Goal: Register for event/course

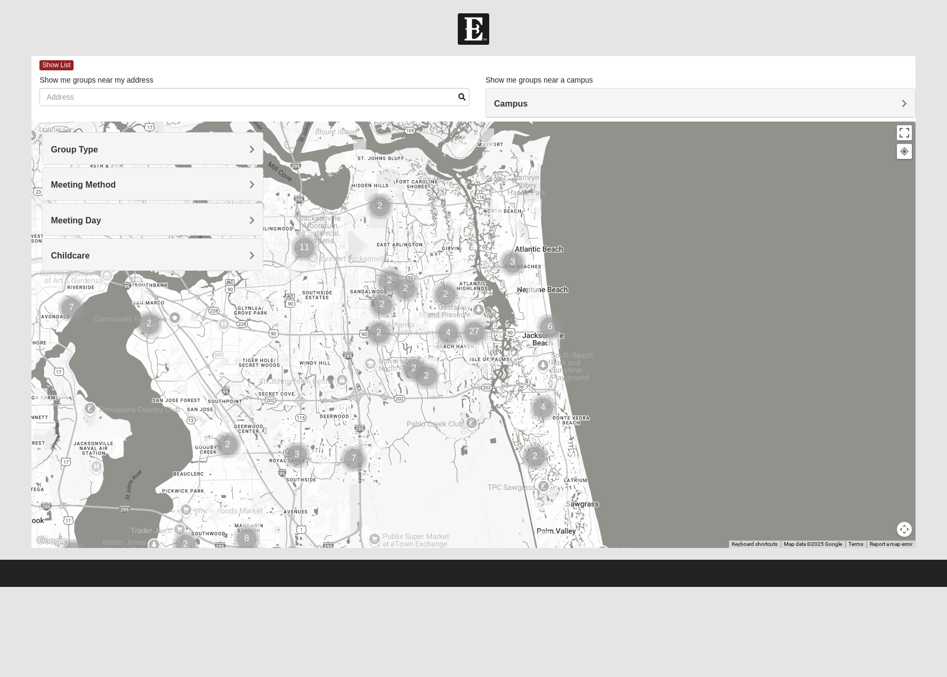
click at [241, 266] on div "Childcare" at bounding box center [153, 254] width 220 height 31
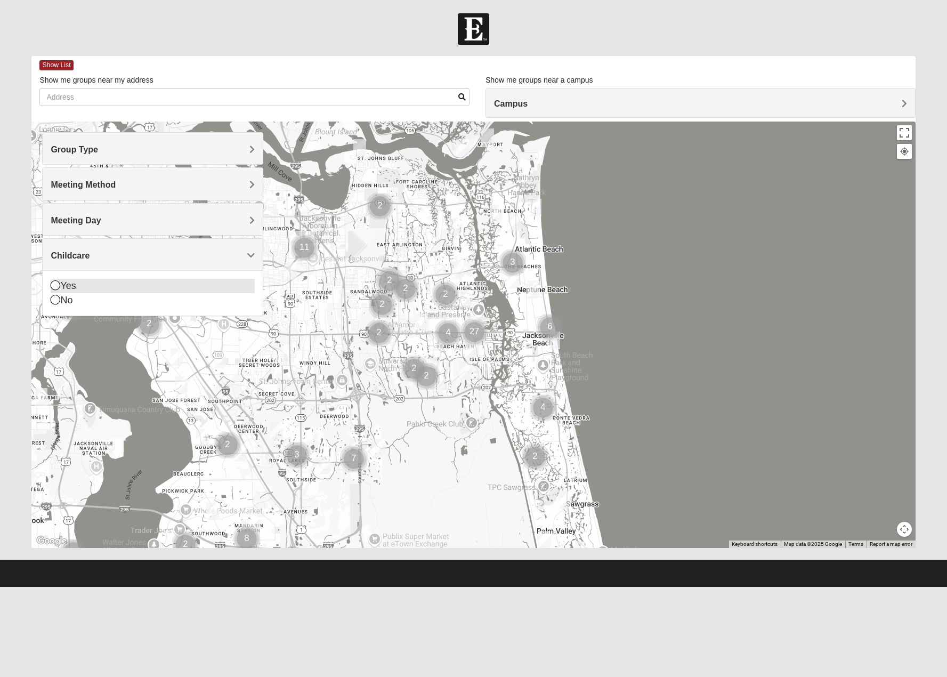
click at [58, 285] on icon at bounding box center [56, 285] width 10 height 10
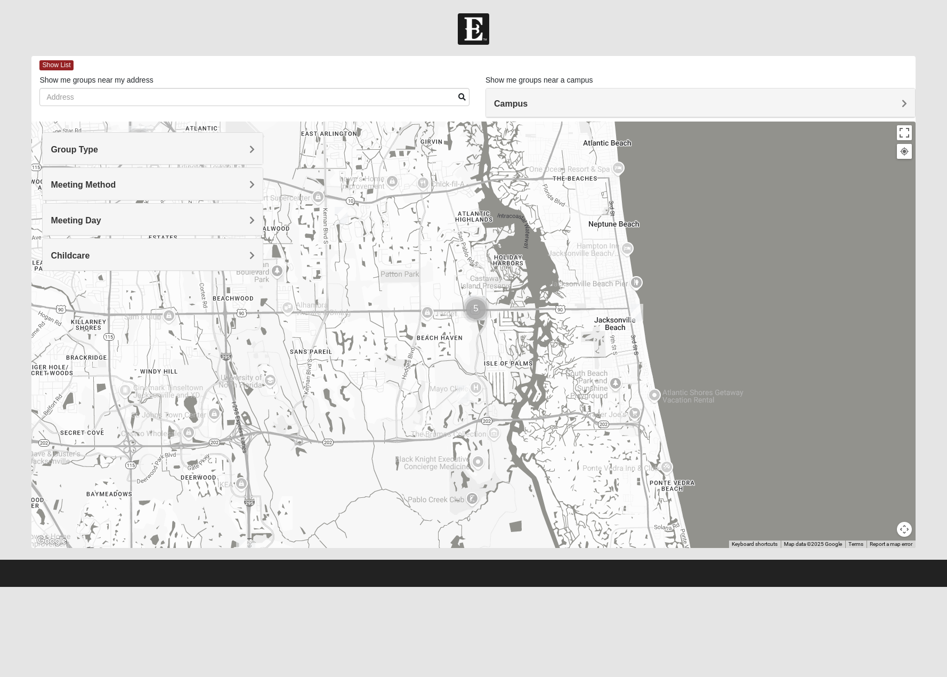
drag, startPoint x: 625, startPoint y: 401, endPoint x: 557, endPoint y: 314, distance: 109.7
click at [557, 314] on div at bounding box center [473, 334] width 884 height 426
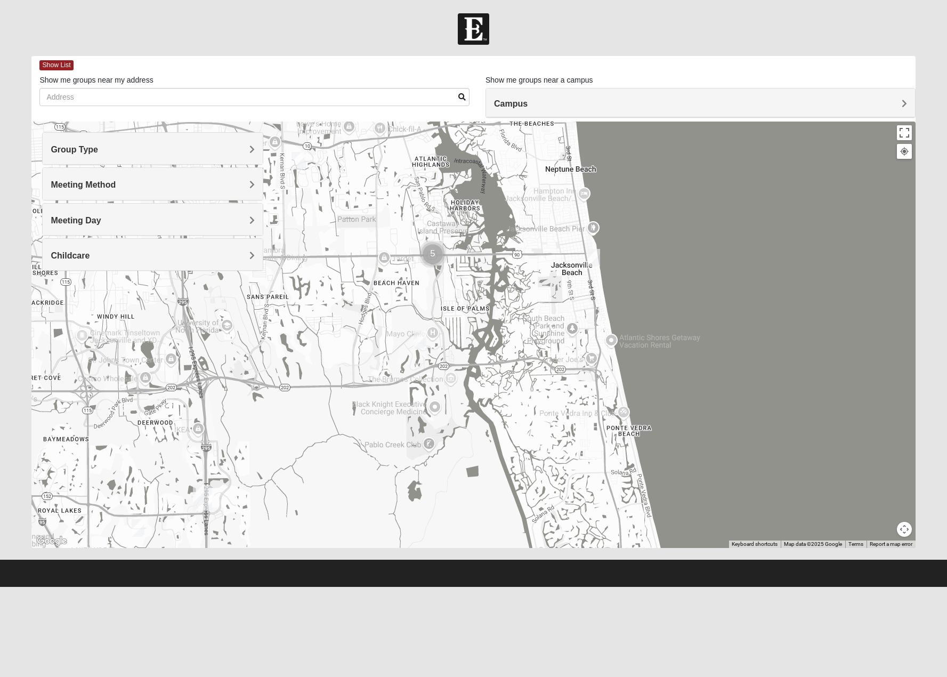
click at [593, 254] on img "Mixed Watkins 32250" at bounding box center [593, 258] width 13 height 18
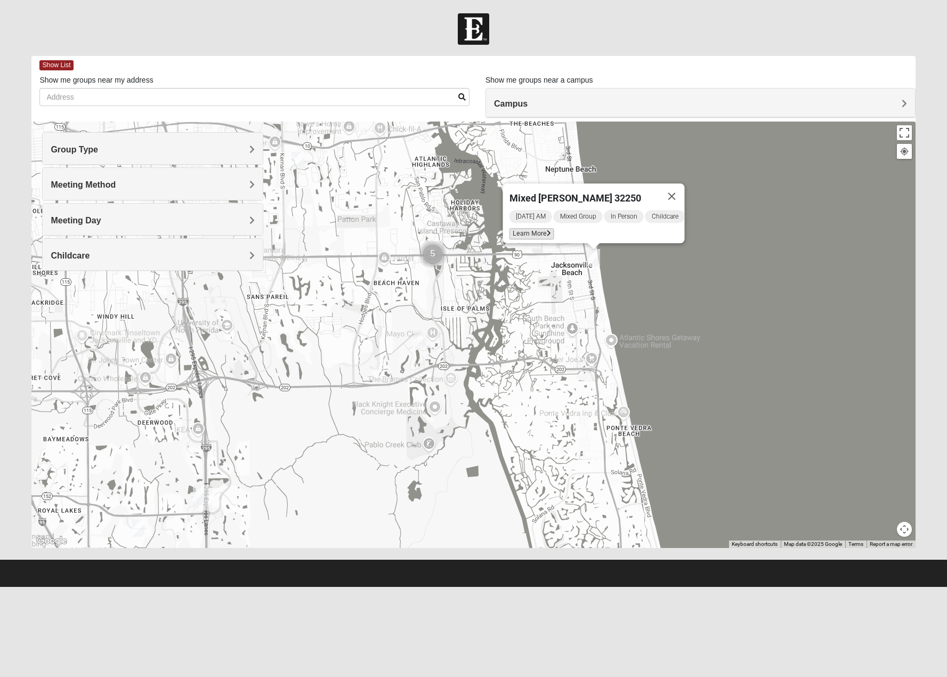
click at [525, 229] on span "Learn More" at bounding box center [531, 233] width 45 height 11
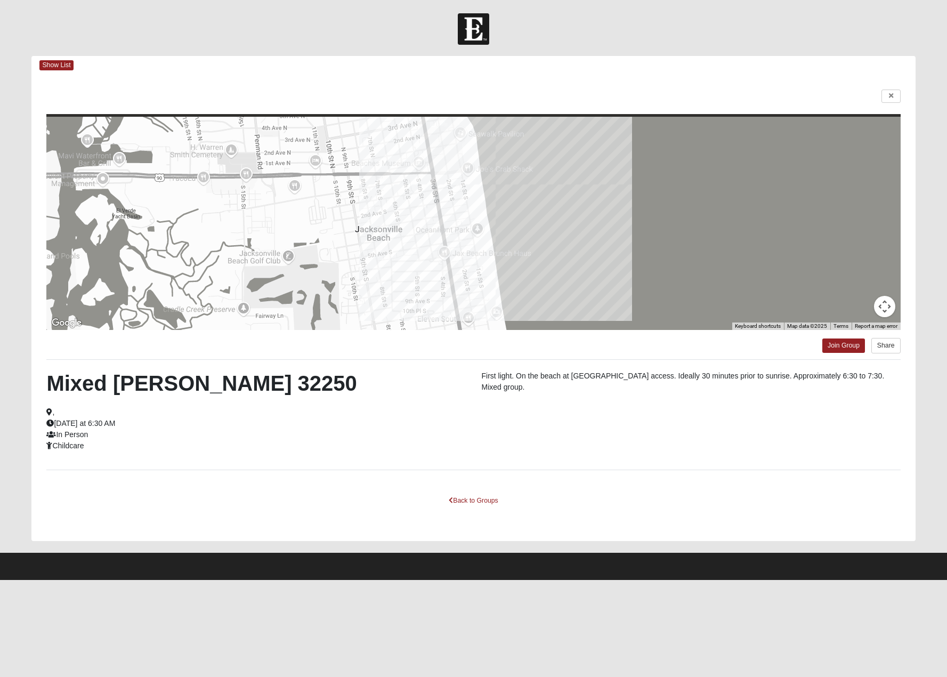
drag, startPoint x: 166, startPoint y: 454, endPoint x: 41, endPoint y: 372, distance: 149.0
click at [41, 372] on div "Mixed Watkins 32250 , Wednesday at 6:30 AM In Person Childcare First light. On …" at bounding box center [473, 414] width 870 height 88
click at [41, 372] on div "Mixed Watkins 32250 , Wednesday at 6:30 AM In Person Childcare" at bounding box center [255, 410] width 435 height 81
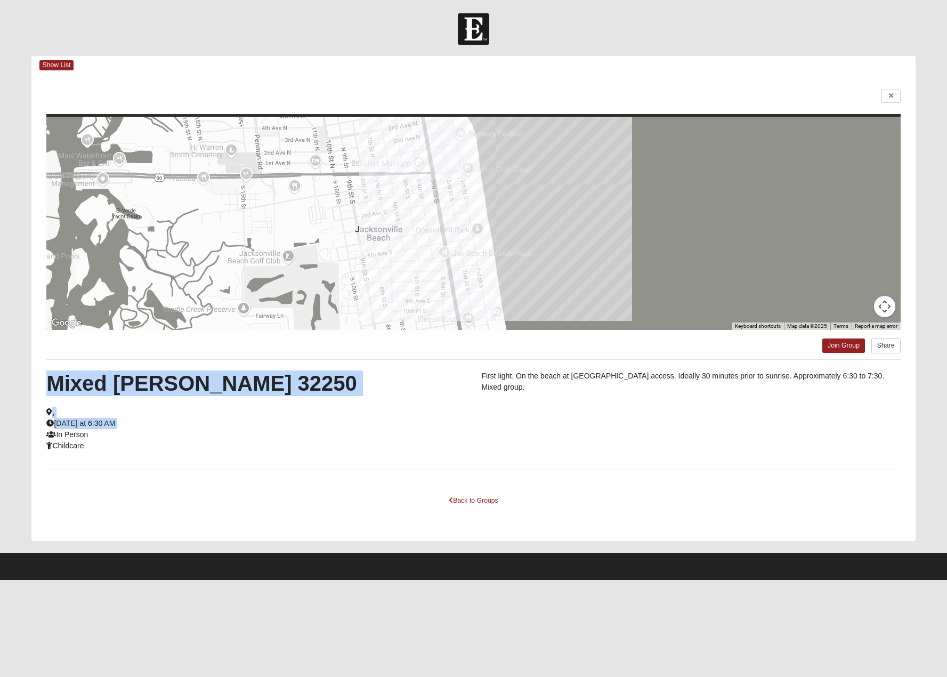
drag, startPoint x: 41, startPoint y: 371, endPoint x: 160, endPoint y: 427, distance: 131.6
click at [160, 427] on div "Mixed Watkins 32250 , Wednesday at 6:30 AM In Person Childcare" at bounding box center [255, 410] width 435 height 81
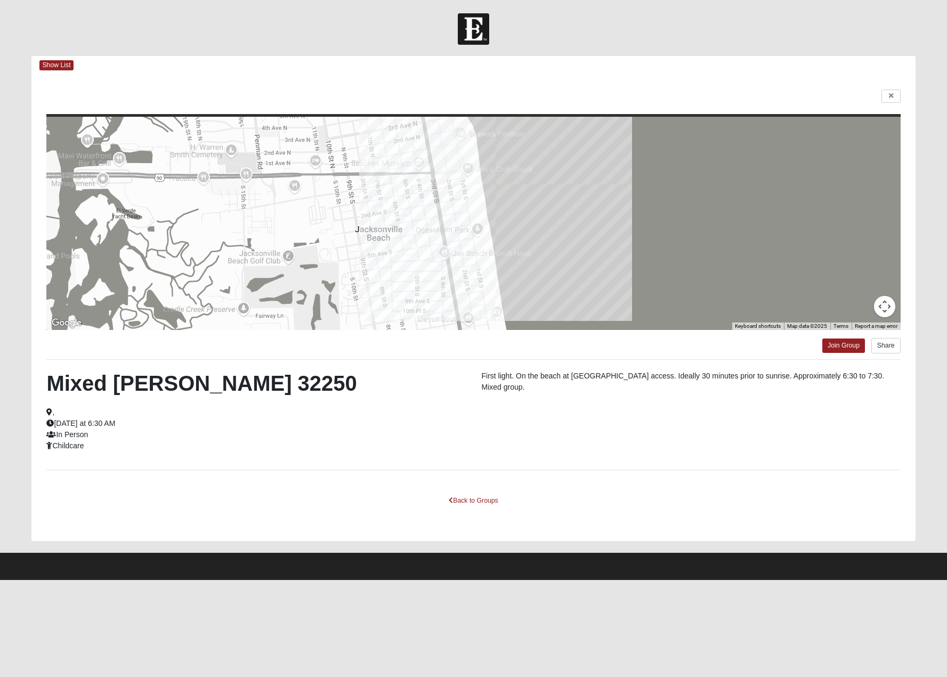
drag, startPoint x: 605, startPoint y: 392, endPoint x: 544, endPoint y: 373, distance: 63.7
click at [544, 373] on p "First light. On the beach at 4th avenue south beach access. Ideally 30 minutes …" at bounding box center [690, 381] width 419 height 22
drag, startPoint x: 521, startPoint y: 373, endPoint x: 544, endPoint y: 387, distance: 26.6
click at [544, 387] on p "First light. On the beach at 4th avenue south beach access. Ideally 30 minutes …" at bounding box center [690, 381] width 419 height 22
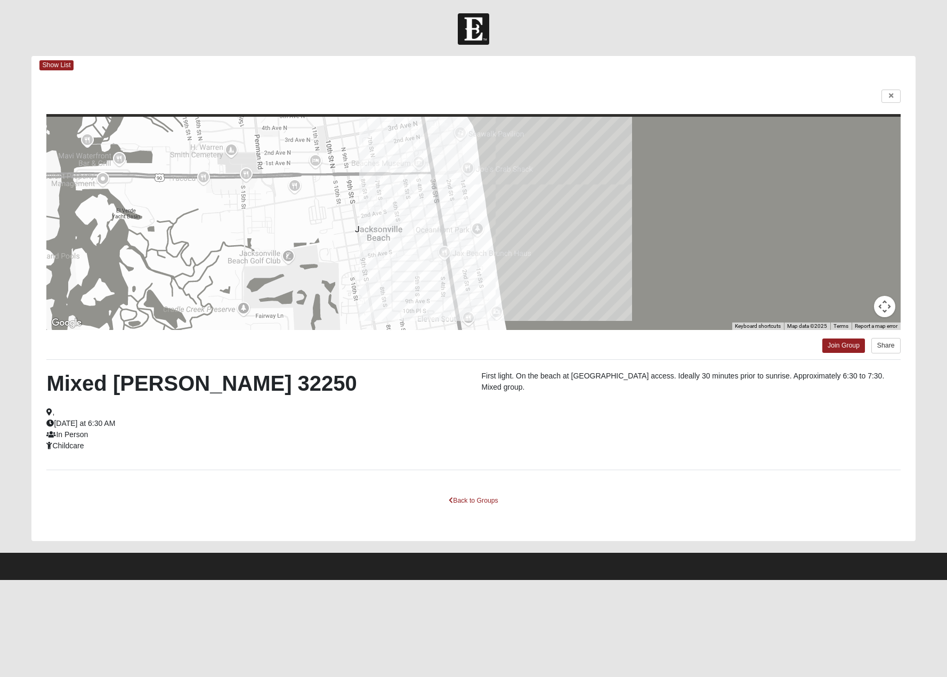
click at [544, 387] on p "First light. On the beach at 4th avenue south beach access. Ideally 30 minutes …" at bounding box center [690, 381] width 419 height 22
drag, startPoint x: 544, startPoint y: 387, endPoint x: 507, endPoint y: 375, distance: 38.8
click at [507, 375] on p "First light. On the beach at 4th avenue south beach access. Ideally 30 minutes …" at bounding box center [690, 381] width 419 height 22
drag, startPoint x: 482, startPoint y: 375, endPoint x: 547, endPoint y: 387, distance: 66.6
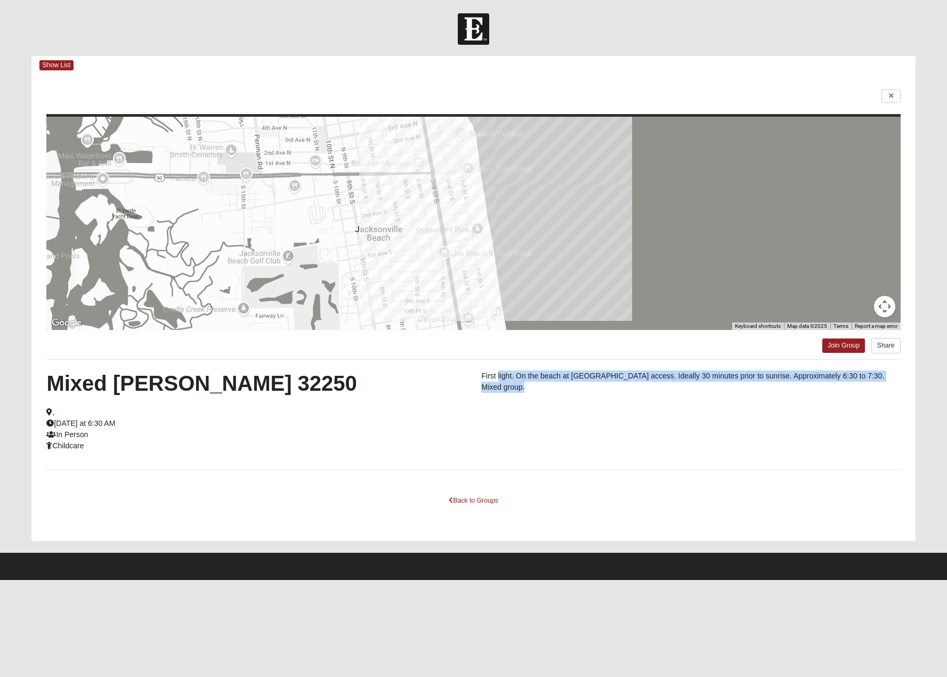
click at [547, 387] on p "First light. On the beach at 4th avenue south beach access. Ideally 30 minutes …" at bounding box center [690, 381] width 419 height 22
drag, startPoint x: 547, startPoint y: 387, endPoint x: 479, endPoint y: 368, distance: 71.2
click at [479, 368] on div "← Move left → Move right ↑ Move up ↓ Move down + Zoom in - Zoom out Home Jump l…" at bounding box center [473, 308] width 884 height 466
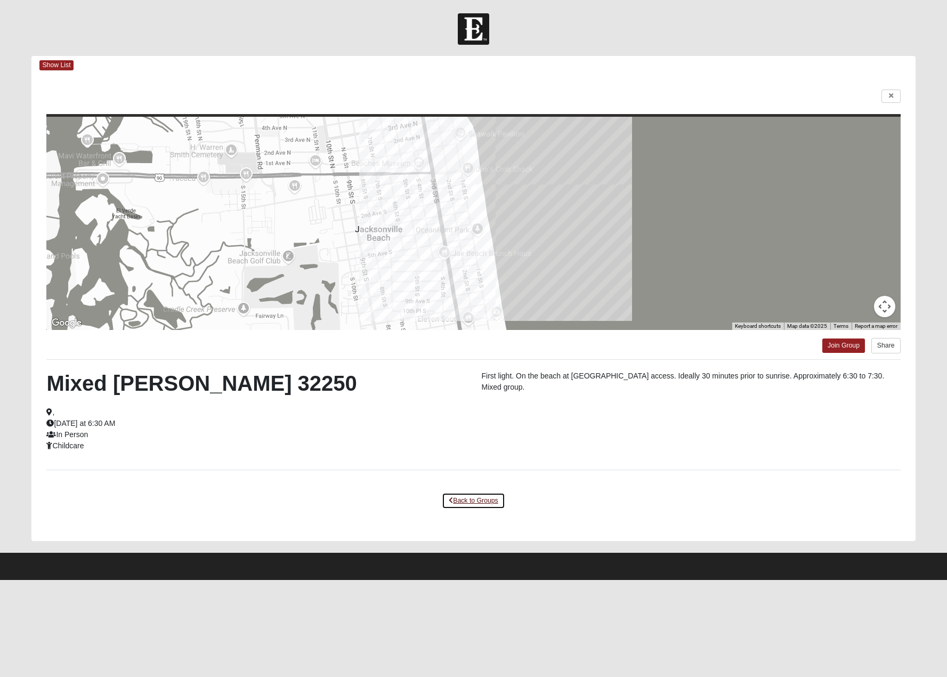
click at [495, 497] on link "Back to Groups" at bounding box center [473, 500] width 63 height 17
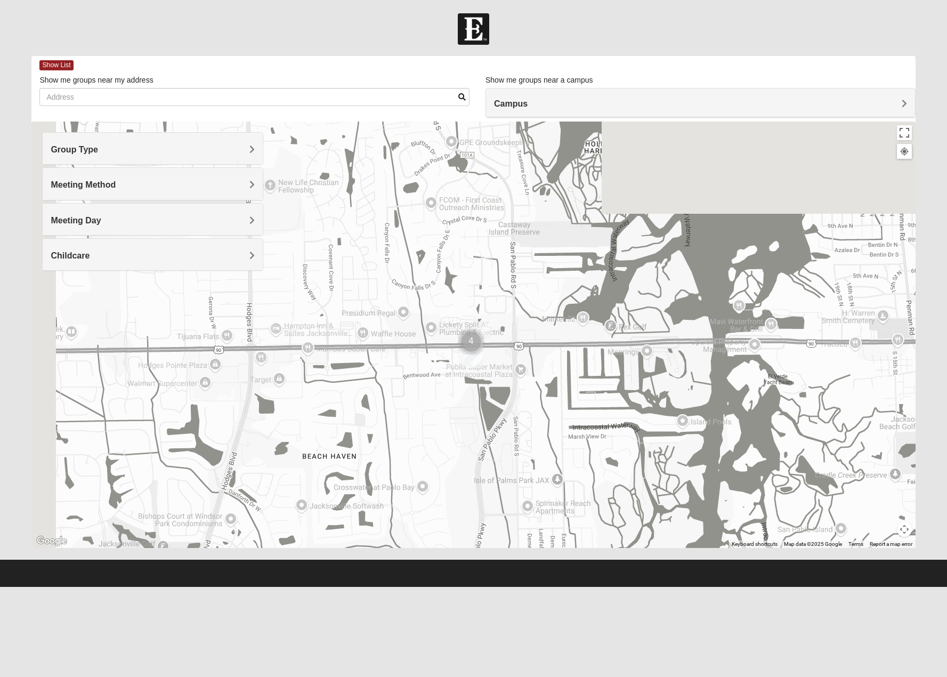
drag, startPoint x: 413, startPoint y: 306, endPoint x: 473, endPoint y: 411, distance: 120.6
click at [473, 411] on div "Mixed Watkins 32250 Wednesday AM Mixed Group In Person Childcare Learn More" at bounding box center [473, 334] width 884 height 426
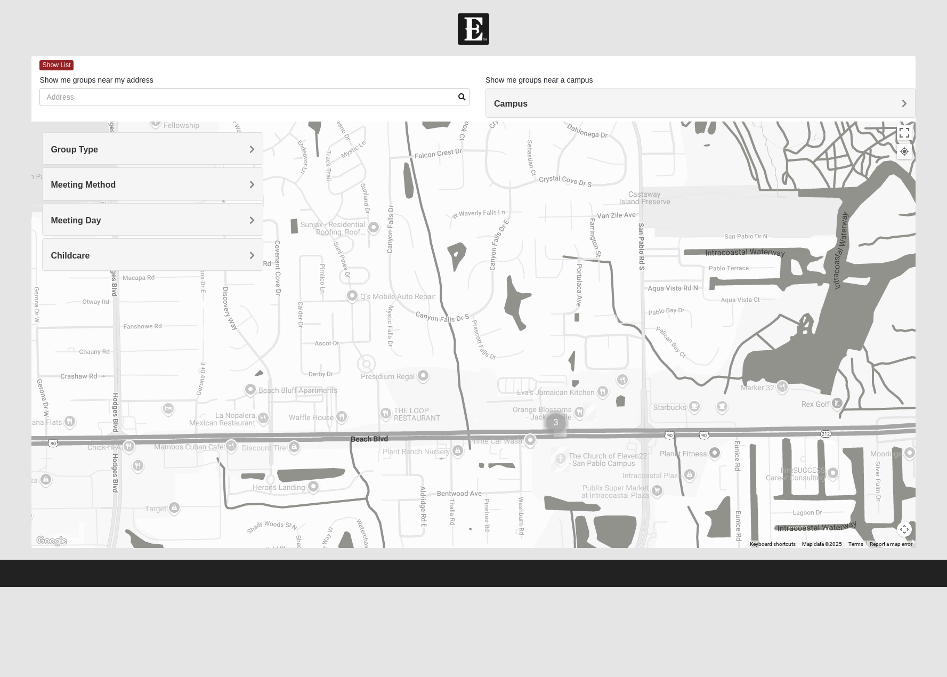
click at [564, 429] on img "Cluster of 3 groups" at bounding box center [555, 423] width 27 height 27
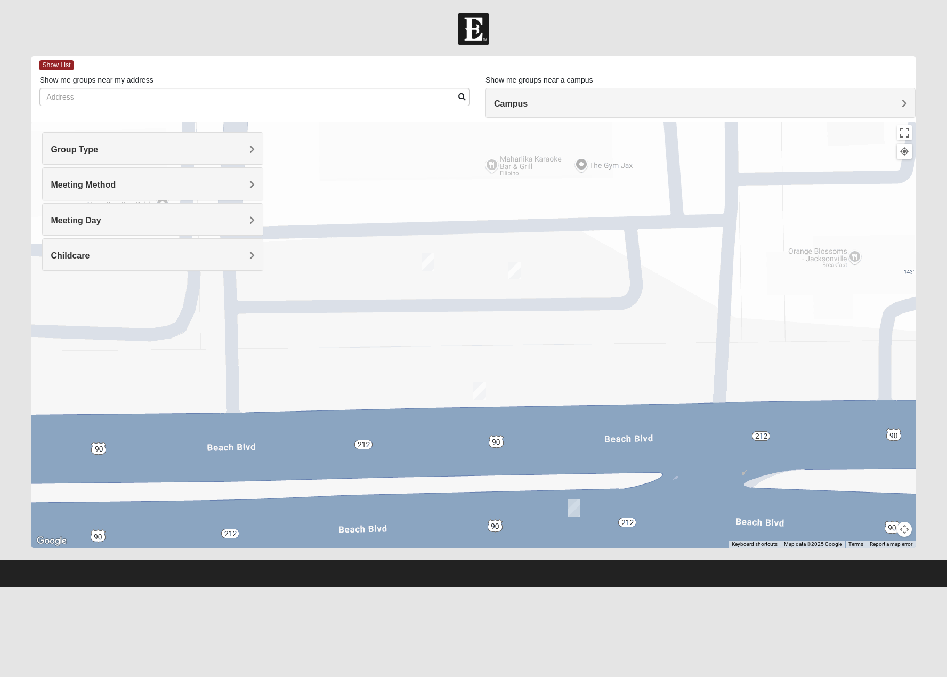
click at [479, 391] on img "On Campus Mens Hawk/Garcia 32250" at bounding box center [479, 391] width 13 height 18
click at [514, 273] on img "On Campus Mixed Simpson 32250" at bounding box center [514, 271] width 13 height 18
click at [425, 266] on img "On Campus Mixed Long 32250" at bounding box center [428, 262] width 13 height 18
click at [379, 234] on span "Learn More" at bounding box center [366, 237] width 45 height 11
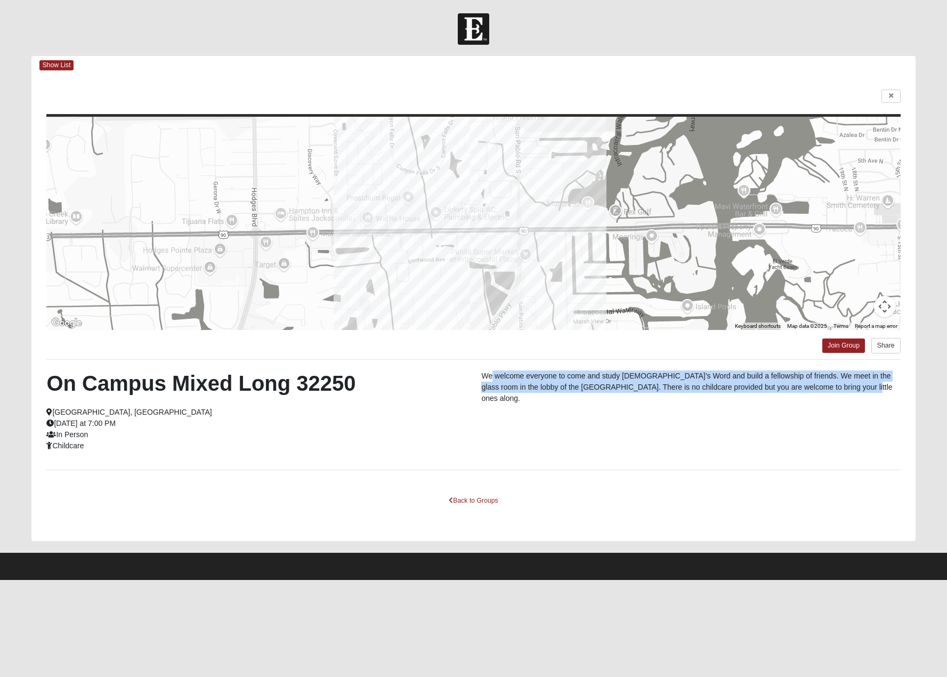
drag, startPoint x: 493, startPoint y: 378, endPoint x: 856, endPoint y: 384, distance: 362.4
click at [856, 384] on p "We welcome everyone to come and study God’s Word and build a fellowship of frie…" at bounding box center [690, 387] width 419 height 34
drag, startPoint x: 869, startPoint y: 383, endPoint x: 525, endPoint y: 382, distance: 343.2
click at [525, 382] on p "We welcome everyone to come and study God’s Word and build a fellowship of frie…" at bounding box center [690, 387] width 419 height 34
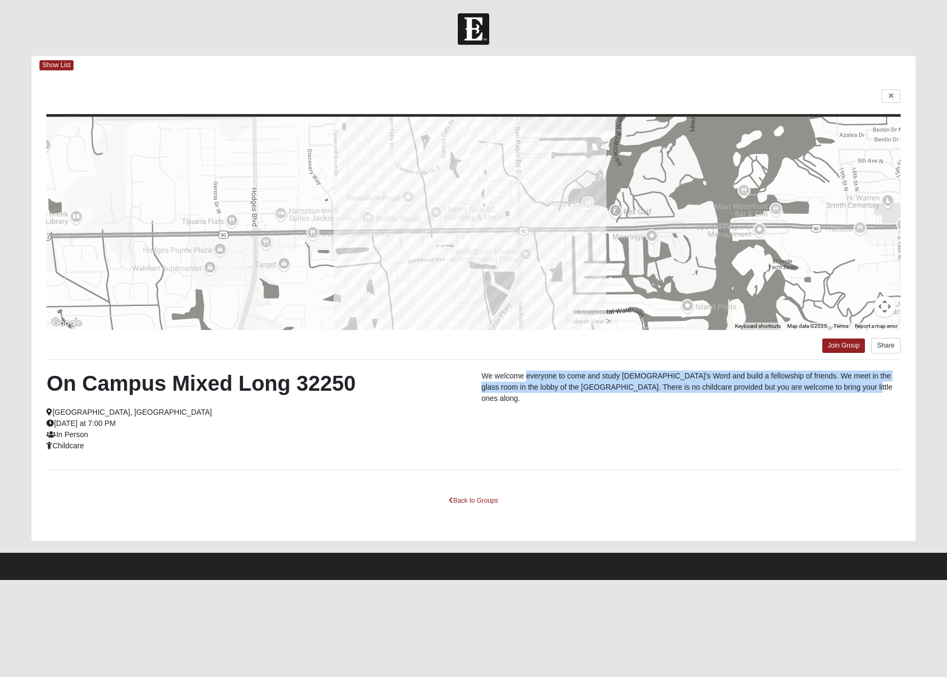
click at [525, 382] on p "We welcome everyone to come and study God’s Word and build a fellowship of frie…" at bounding box center [690, 387] width 419 height 34
drag, startPoint x: 489, startPoint y: 381, endPoint x: 854, endPoint y: 383, distance: 365.0
click at [854, 383] on p "We welcome everyone to come and study God’s Word and build a fellowship of frie…" at bounding box center [690, 387] width 419 height 34
drag, startPoint x: 858, startPoint y: 383, endPoint x: 512, endPoint y: 376, distance: 346.4
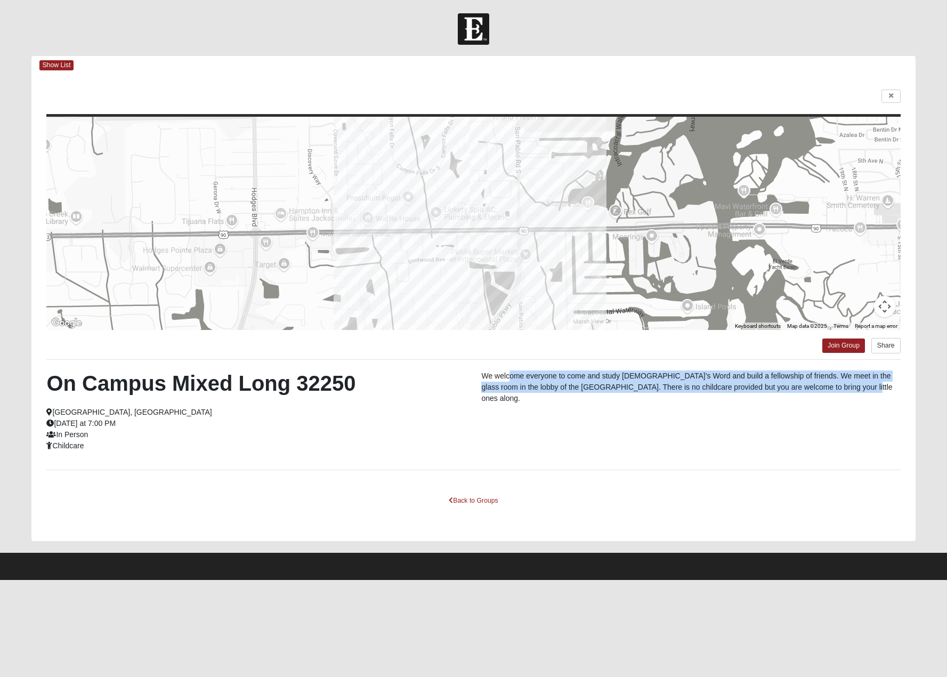
click at [512, 376] on p "We welcome everyone to come and study God’s Word and build a fellowship of frie…" at bounding box center [690, 387] width 419 height 34
drag, startPoint x: 503, startPoint y: 376, endPoint x: 877, endPoint y: 387, distance: 374.3
click at [877, 387] on p "We welcome everyone to come and study God’s Word and build a fellowship of frie…" at bounding box center [690, 387] width 419 height 34
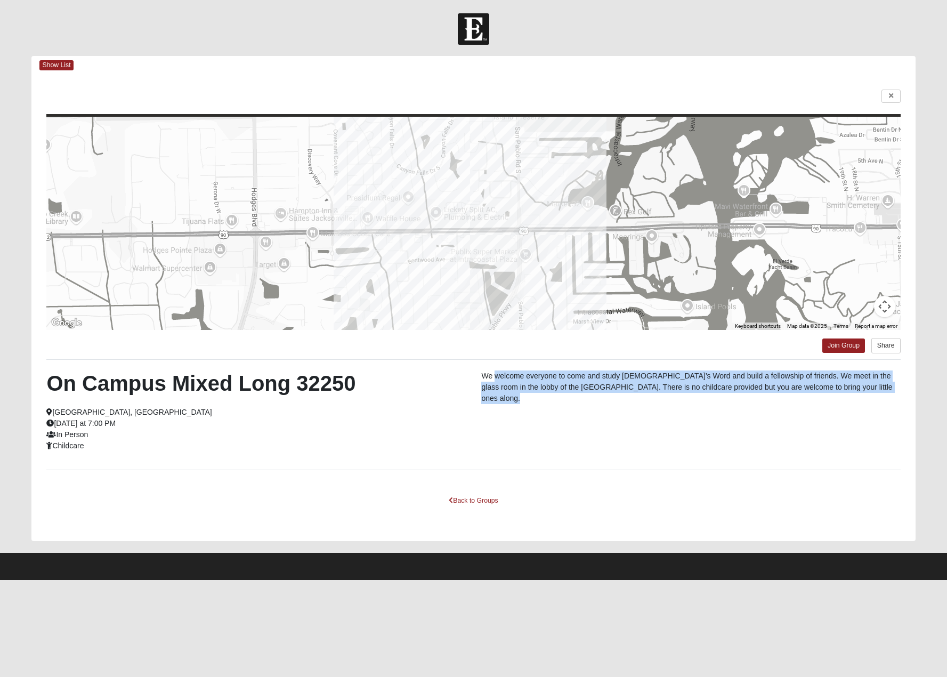
drag, startPoint x: 877, startPoint y: 387, endPoint x: 522, endPoint y: 372, distance: 355.7
click at [522, 372] on p "We welcome everyone to come and study God’s Word and build a fellowship of frie…" at bounding box center [690, 387] width 419 height 34
drag, startPoint x: 674, startPoint y: 371, endPoint x: 847, endPoint y: 386, distance: 173.8
click at [847, 386] on p "We welcome everyone to come and study God’s Word and build a fellowship of frie…" at bounding box center [690, 387] width 419 height 34
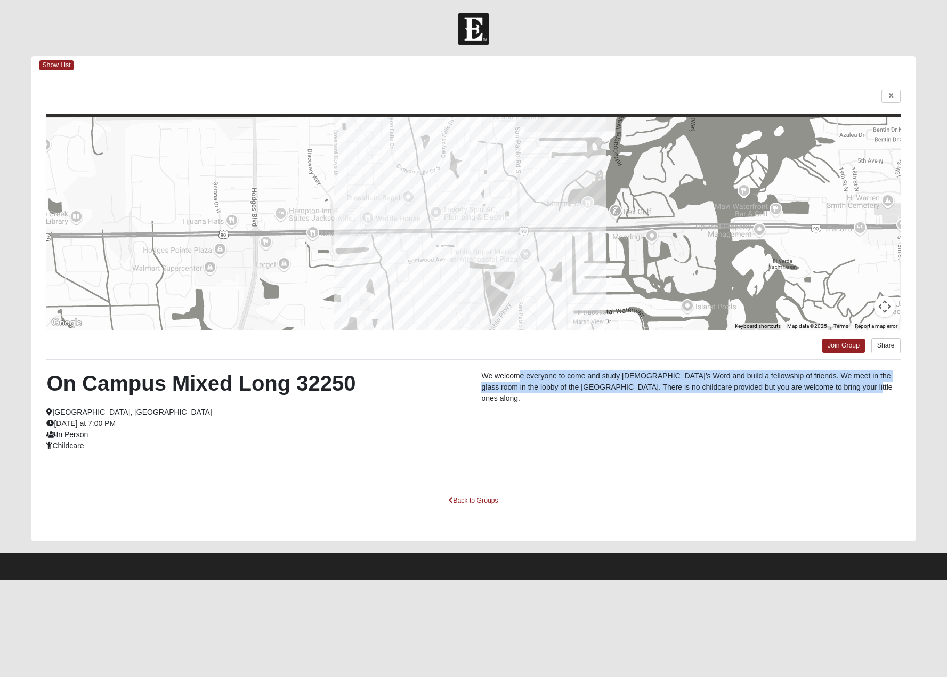
click at [847, 386] on p "We welcome everyone to come and study God’s Word and build a fellowship of frie…" at bounding box center [690, 387] width 419 height 34
drag, startPoint x: 862, startPoint y: 386, endPoint x: 505, endPoint y: 378, distance: 357.7
click at [505, 378] on p "We welcome everyone to come and study God’s Word and build a fellowship of frie…" at bounding box center [690, 387] width 419 height 34
drag, startPoint x: 500, startPoint y: 378, endPoint x: 864, endPoint y: 387, distance: 364.6
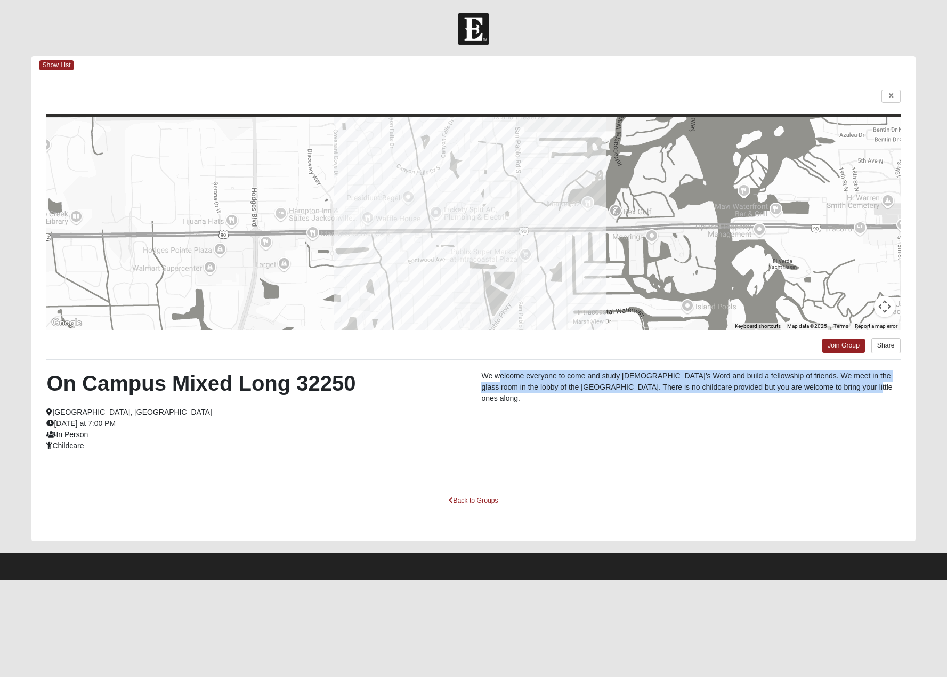
click at [864, 387] on p "We welcome everyone to come and study God’s Word and build a fellowship of frie…" at bounding box center [690, 387] width 419 height 34
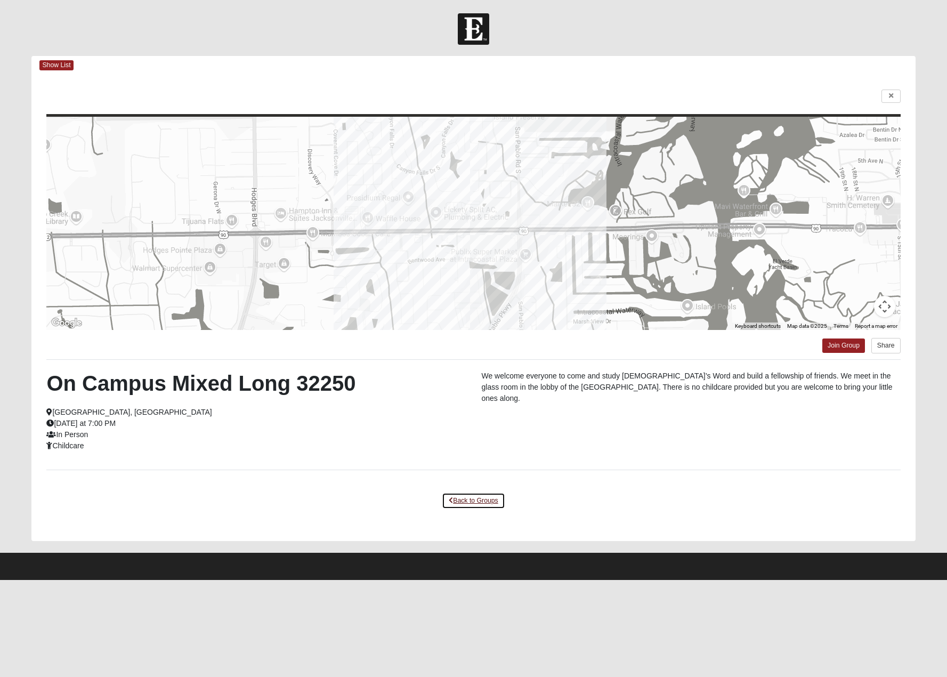
click at [456, 499] on link "Back to Groups" at bounding box center [473, 500] width 63 height 17
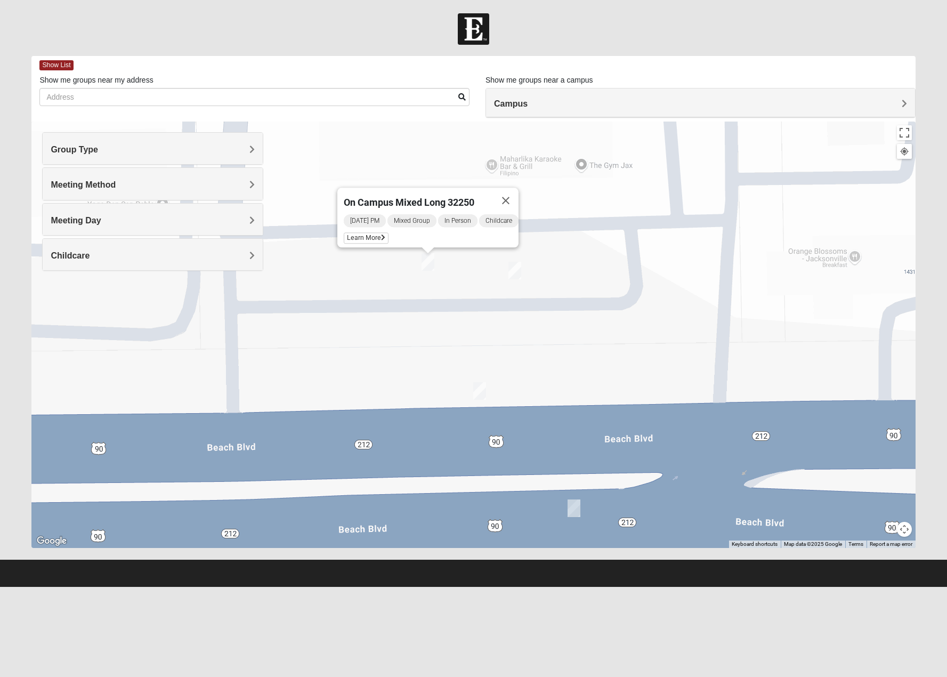
click at [515, 275] on img "On Campus Mixed Simpson 32250" at bounding box center [514, 271] width 13 height 18
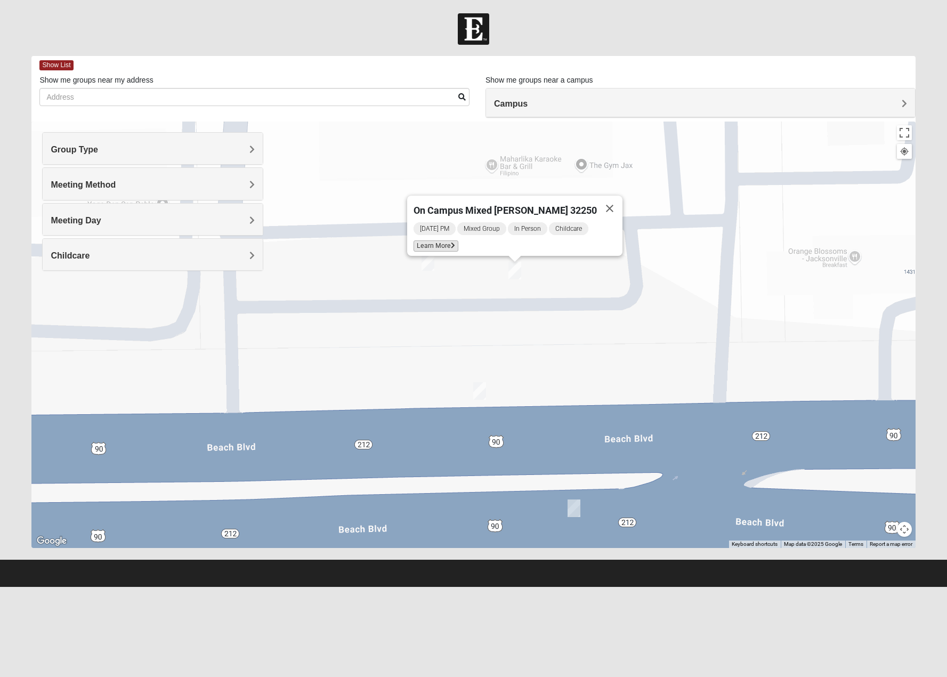
click at [455, 240] on span "Learn More" at bounding box center [436, 245] width 45 height 11
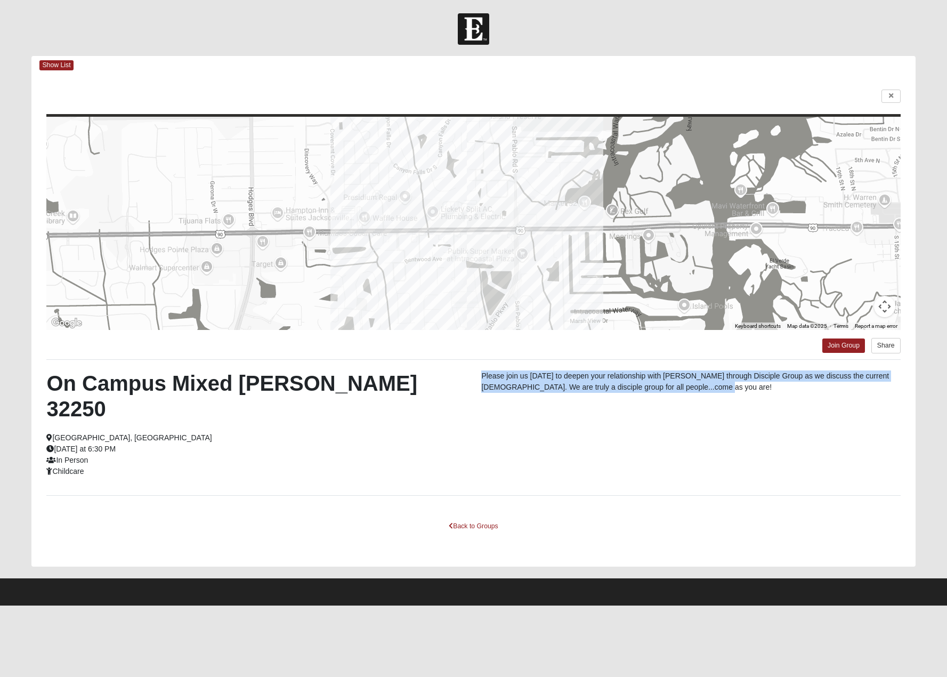
drag, startPoint x: 482, startPoint y: 373, endPoint x: 748, endPoint y: 391, distance: 266.5
click at [748, 391] on p "Please join us Monday's to deepen your relationship with Jesus Christ through D…" at bounding box center [690, 381] width 419 height 22
drag, startPoint x: 716, startPoint y: 378, endPoint x: 484, endPoint y: 371, distance: 232.5
click at [484, 371] on p "Please join us Monday's to deepen your relationship with Jesus Christ through D…" at bounding box center [690, 381] width 419 height 22
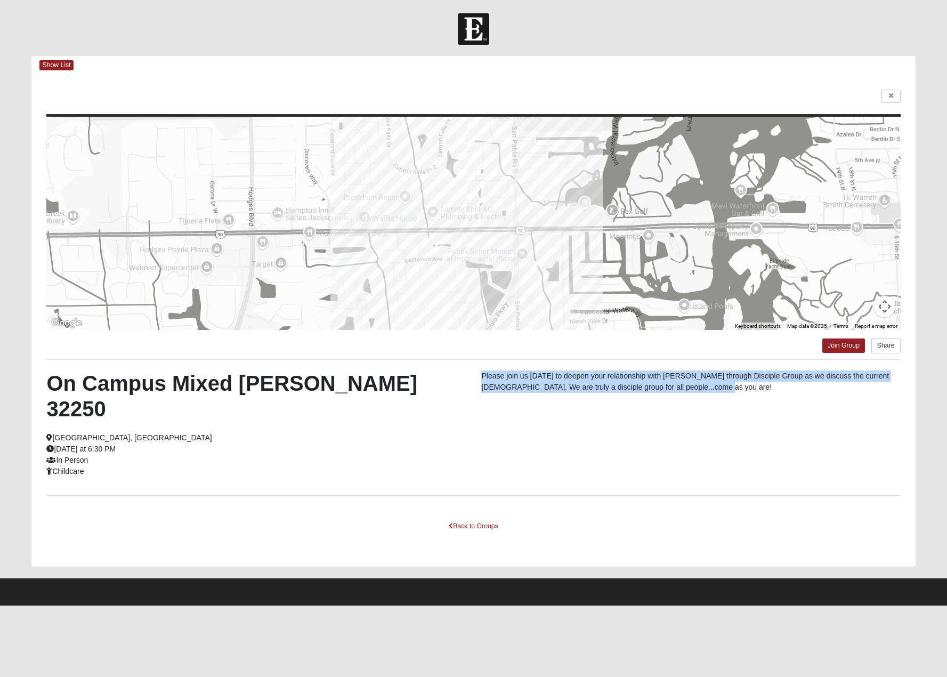
click at [484, 371] on p "Please join us Monday's to deepen your relationship with Jesus Christ through D…" at bounding box center [690, 381] width 419 height 22
drag, startPoint x: 477, startPoint y: 371, endPoint x: 777, endPoint y: 382, distance: 299.7
click at [777, 382] on div "Please join us Monday's to deepen your relationship with Jesus Christ through D…" at bounding box center [690, 384] width 435 height 28
click at [777, 382] on p "Please join us Monday's to deepen your relationship with Jesus Christ through D…" at bounding box center [690, 381] width 419 height 22
drag, startPoint x: 777, startPoint y: 382, endPoint x: 509, endPoint y: 376, distance: 267.6
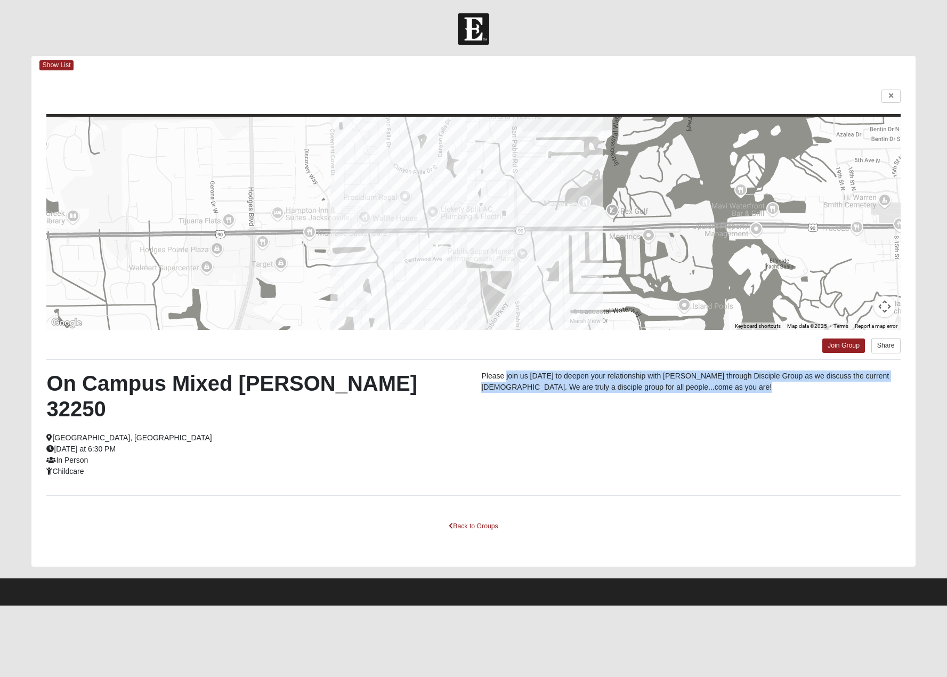
click at [509, 376] on p "Please join us Monday's to deepen your relationship with Jesus Christ through D…" at bounding box center [690, 381] width 419 height 22
drag, startPoint x: 498, startPoint y: 377, endPoint x: 743, endPoint y: 394, distance: 245.2
click at [743, 394] on div "Please join us Monday's to deepen your relationship with Jesus Christ through D…" at bounding box center [690, 384] width 435 height 28
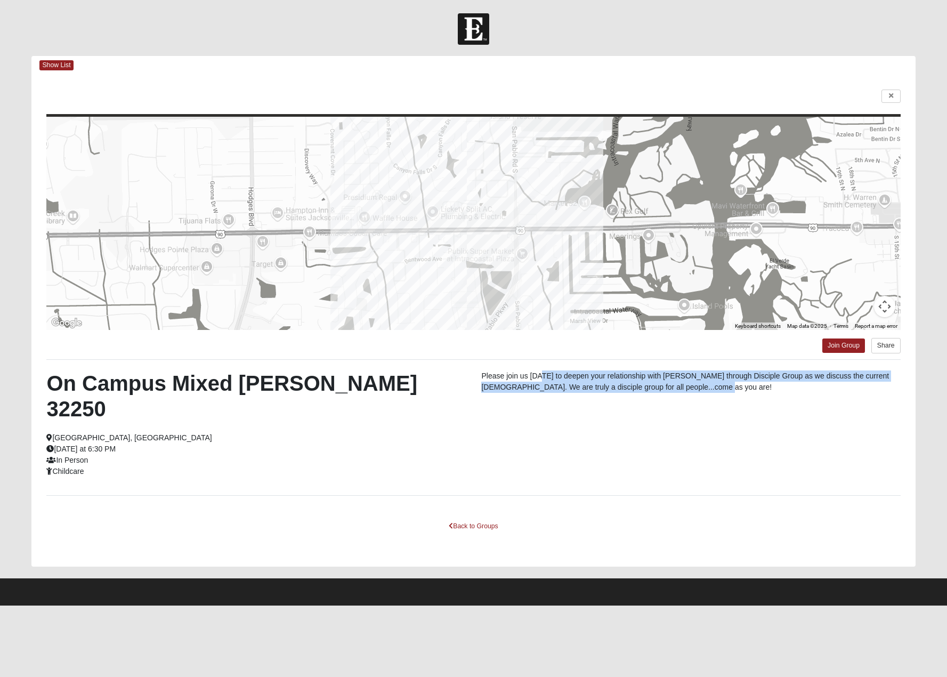
drag, startPoint x: 748, startPoint y: 389, endPoint x: 544, endPoint y: 375, distance: 205.1
click at [544, 375] on p "Please join us Monday's to deepen your relationship with Jesus Christ through D…" at bounding box center [690, 381] width 419 height 22
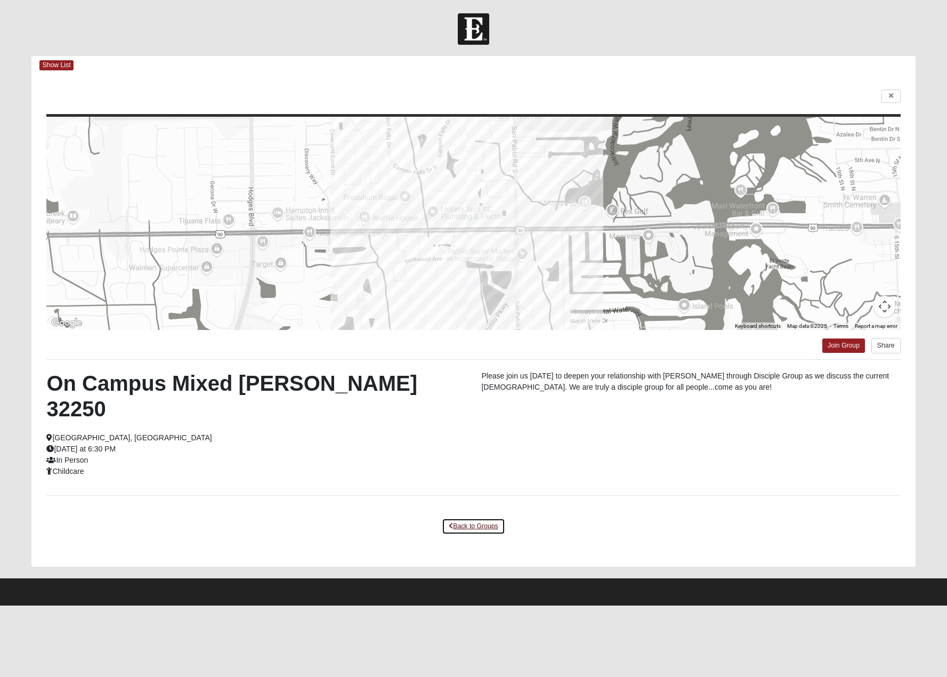
click at [481, 518] on link "Back to Groups" at bounding box center [473, 526] width 63 height 17
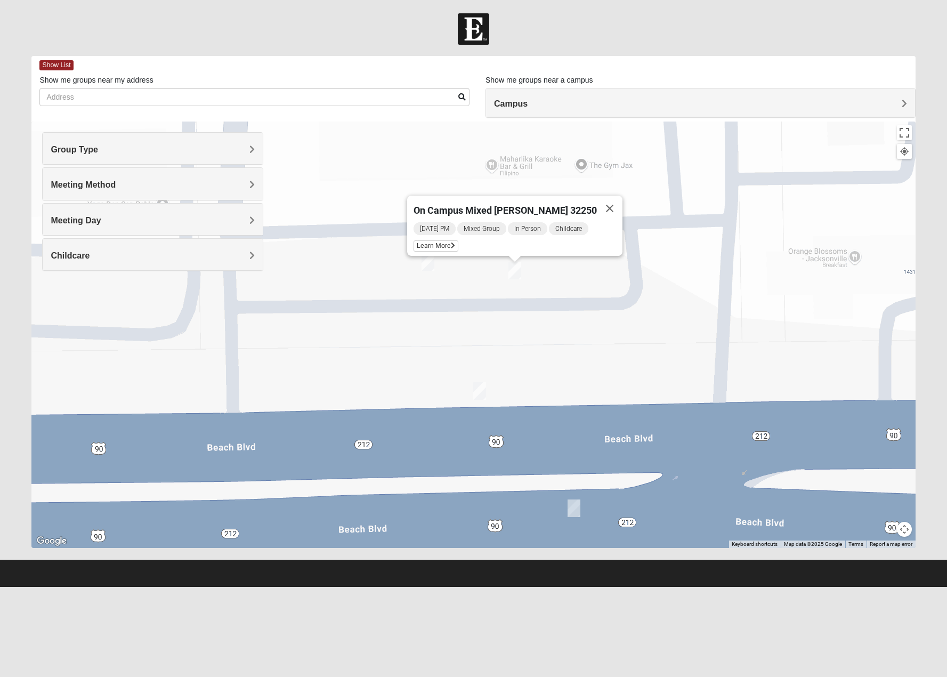
click at [575, 509] on img "On Campus Mixed Salazar 32250" at bounding box center [574, 508] width 13 height 18
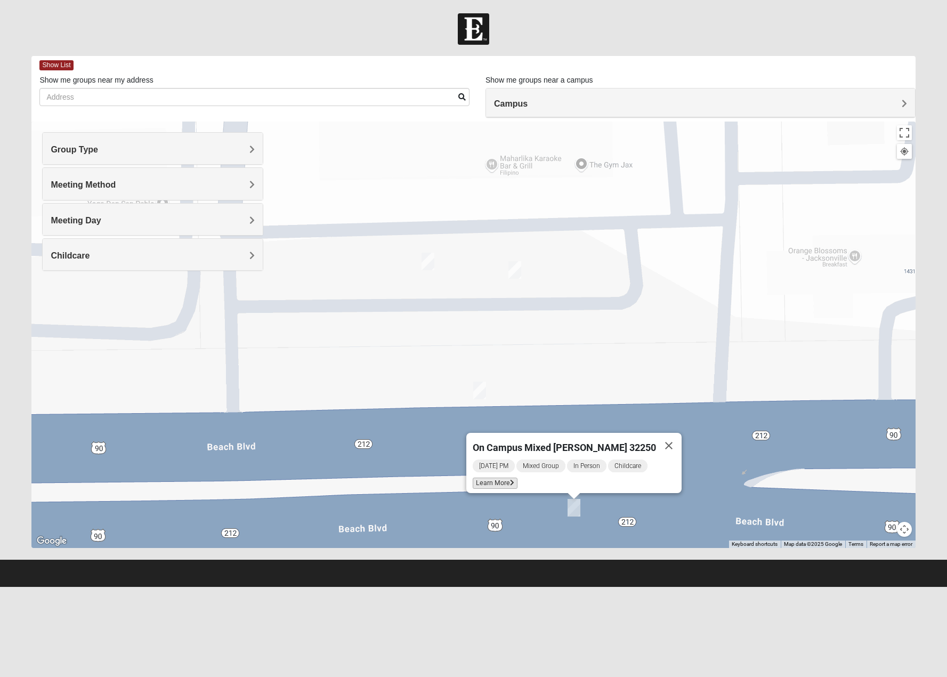
click at [510, 479] on span "Learn More" at bounding box center [495, 482] width 45 height 11
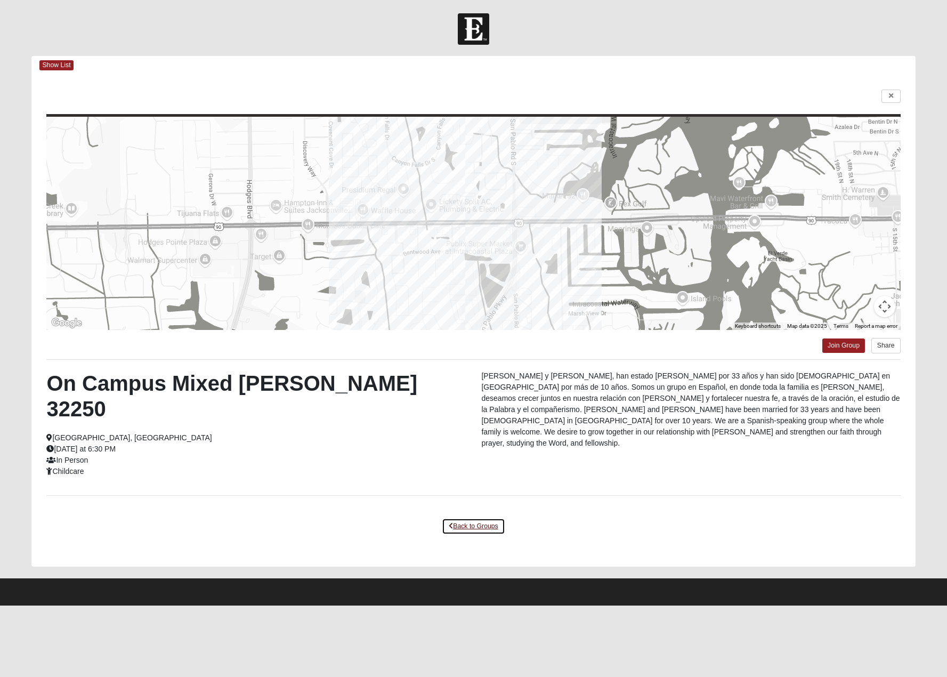
click at [482, 518] on link "Back to Groups" at bounding box center [473, 526] width 63 height 17
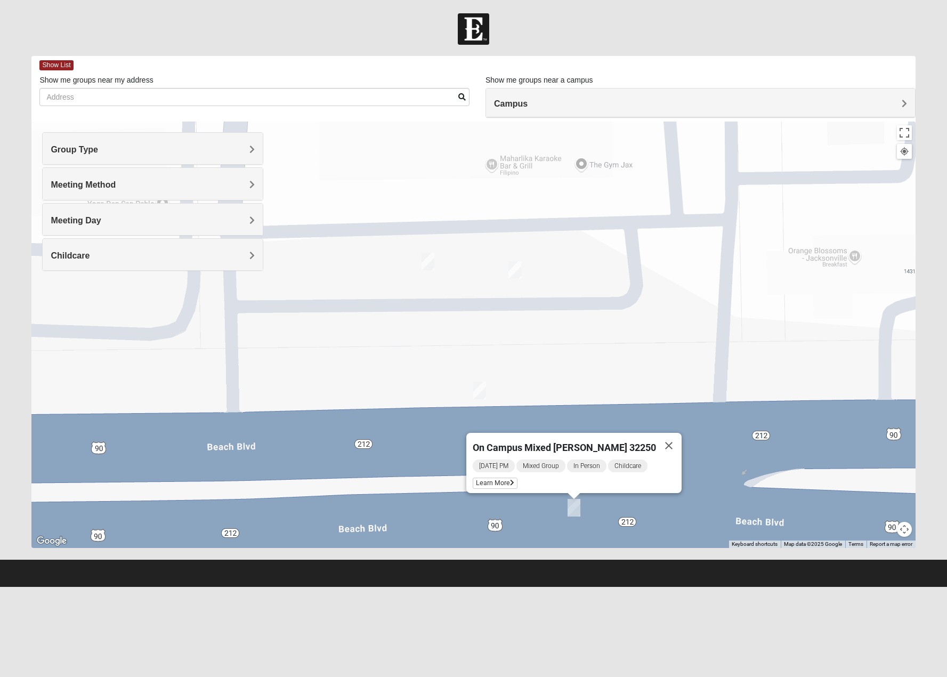
click at [476, 394] on img "On Campus Mens Hawk/Garcia 32250" at bounding box center [479, 391] width 13 height 18
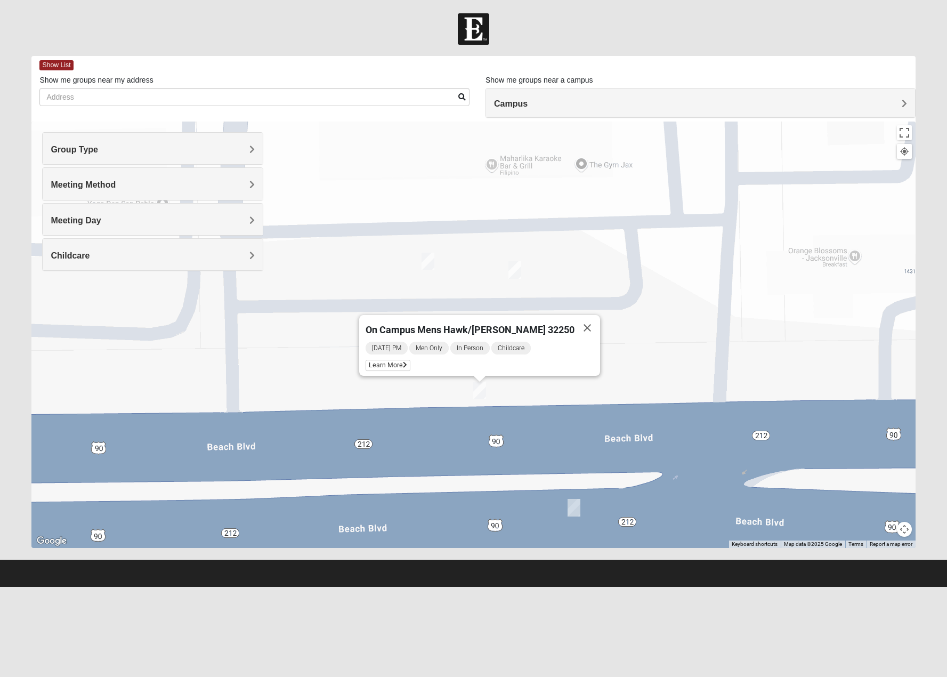
click at [521, 272] on img "On Campus Mixed Simpson 32250" at bounding box center [514, 270] width 13 height 18
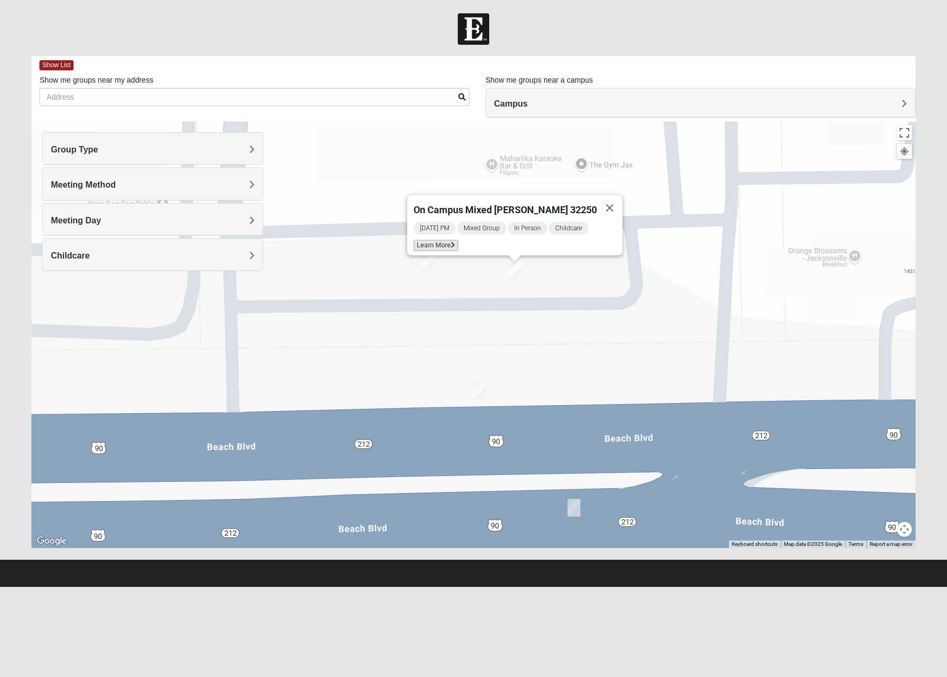
click at [458, 244] on span "Learn More" at bounding box center [436, 245] width 45 height 11
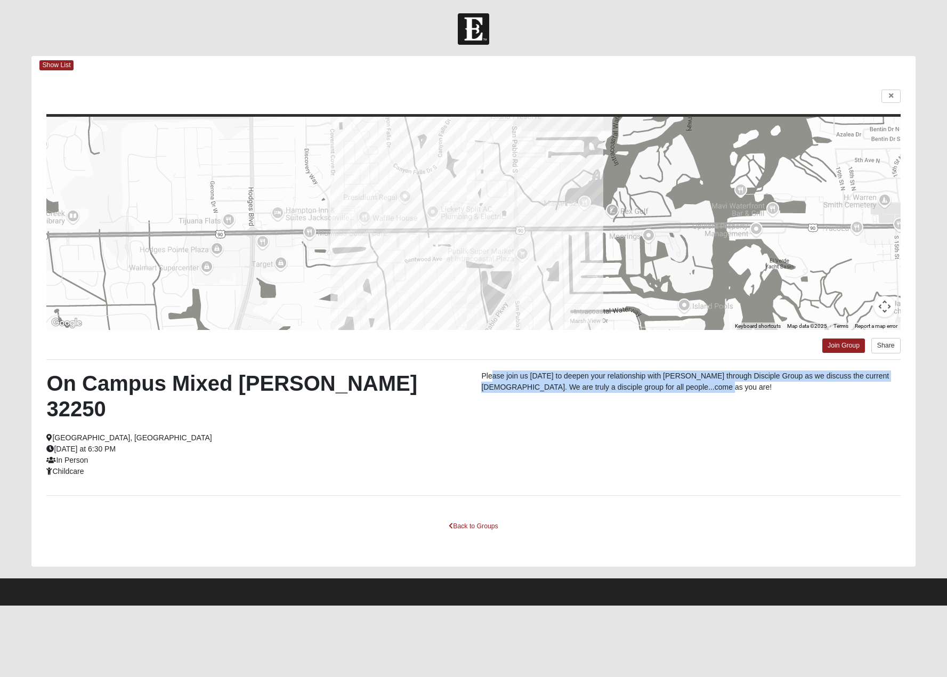
drag, startPoint x: 491, startPoint y: 375, endPoint x: 743, endPoint y: 399, distance: 253.7
click at [743, 399] on div "On Campus Mixed Simpson 32250 Jacksonville, FL Monday at 6:30 PM In Person Chil…" at bounding box center [473, 427] width 870 height 114
drag, startPoint x: 757, startPoint y: 388, endPoint x: 507, endPoint y: 374, distance: 249.8
click at [507, 374] on p "Please join us Monday's to deepen your relationship with Jesus Christ through D…" at bounding box center [690, 381] width 419 height 22
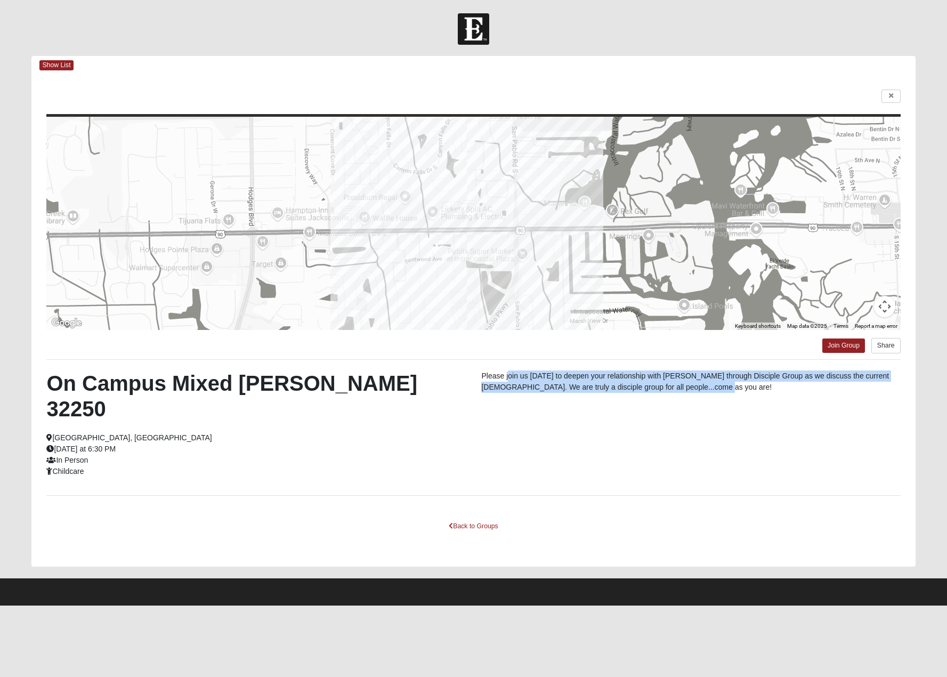
click at [507, 374] on p "Please join us Monday's to deepen your relationship with Jesus Christ through D…" at bounding box center [690, 381] width 419 height 22
drag, startPoint x: 501, startPoint y: 373, endPoint x: 751, endPoint y: 394, distance: 251.4
click at [751, 394] on div "Please join us Monday's to deepen your relationship with Jesus Christ through D…" at bounding box center [690, 384] width 435 height 28
drag, startPoint x: 757, startPoint y: 392, endPoint x: 497, endPoint y: 381, distance: 260.3
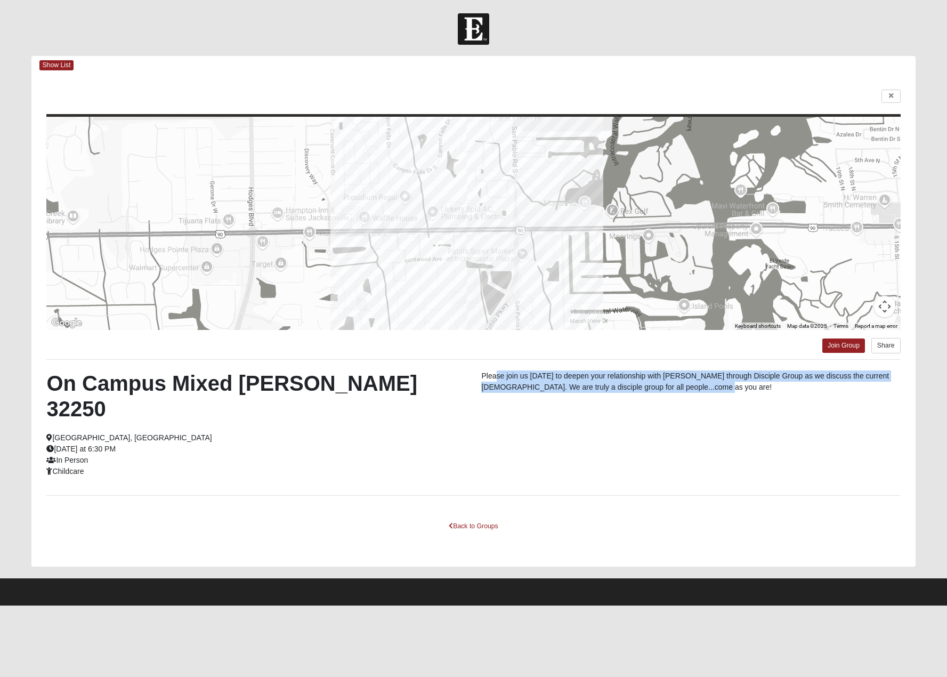
click at [497, 381] on p "Please join us Monday's to deepen your relationship with Jesus Christ through D…" at bounding box center [690, 381] width 419 height 22
drag, startPoint x: 485, startPoint y: 378, endPoint x: 749, endPoint y: 390, distance: 264.1
click at [749, 390] on p "Please join us Monday's to deepen your relationship with Jesus Christ through D…" at bounding box center [690, 381] width 419 height 22
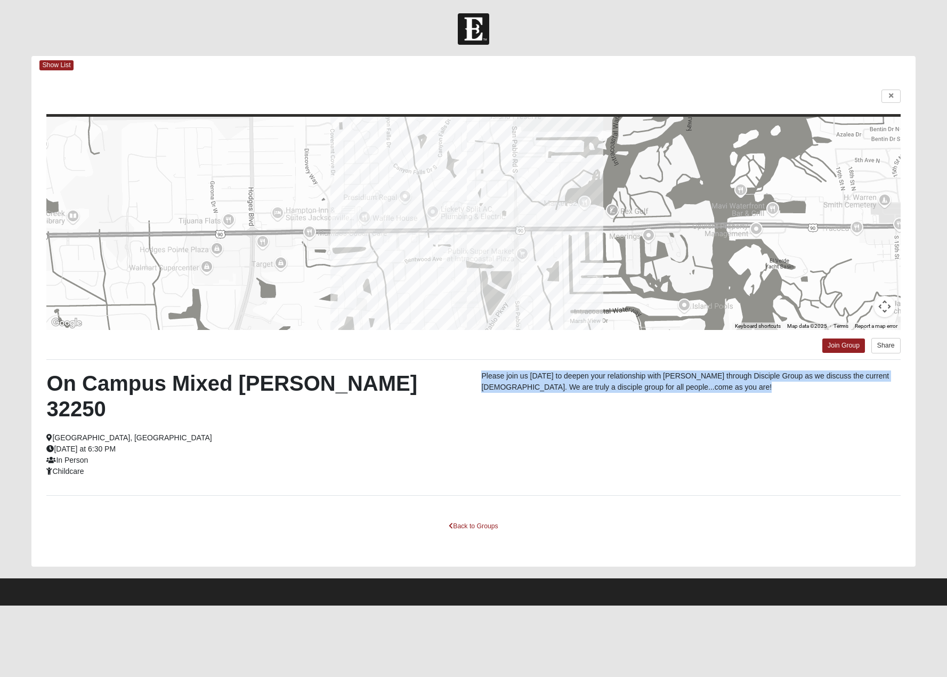
drag, startPoint x: 749, startPoint y: 390, endPoint x: 495, endPoint y: 379, distance: 253.9
click at [495, 379] on p "Please join us Monday's to deepen your relationship with Jesus Christ through D…" at bounding box center [690, 381] width 419 height 22
drag, startPoint x: 509, startPoint y: 376, endPoint x: 765, endPoint y: 398, distance: 256.7
click at [765, 398] on div "Please join us Monday's to deepen your relationship with Jesus Christ through D…" at bounding box center [690, 384] width 435 height 28
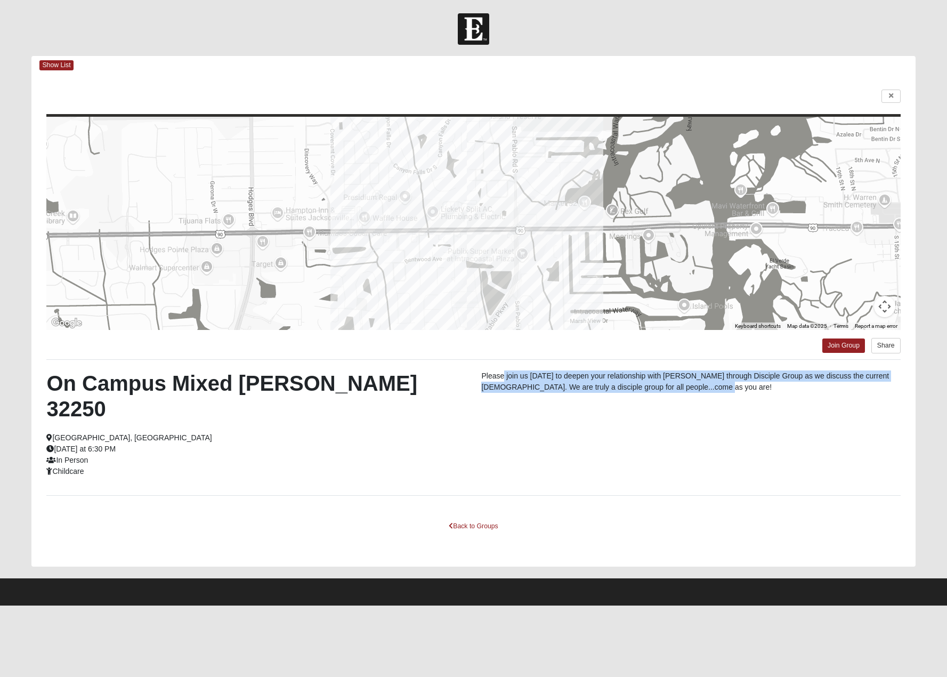
click at [765, 398] on div "Please join us Monday's to deepen your relationship with Jesus Christ through D…" at bounding box center [690, 384] width 435 height 28
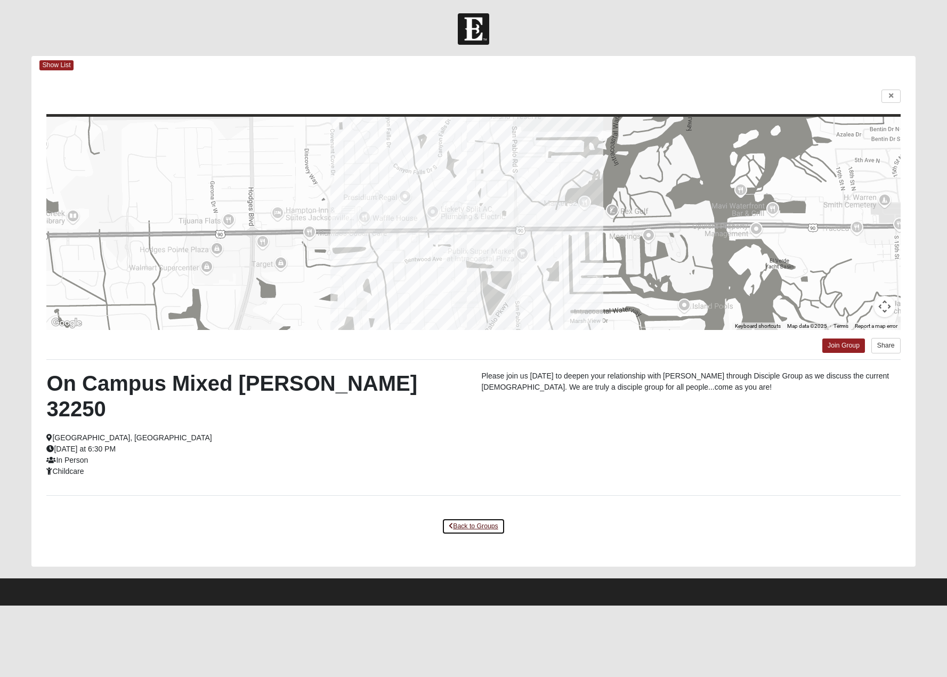
click at [495, 518] on link "Back to Groups" at bounding box center [473, 526] width 63 height 17
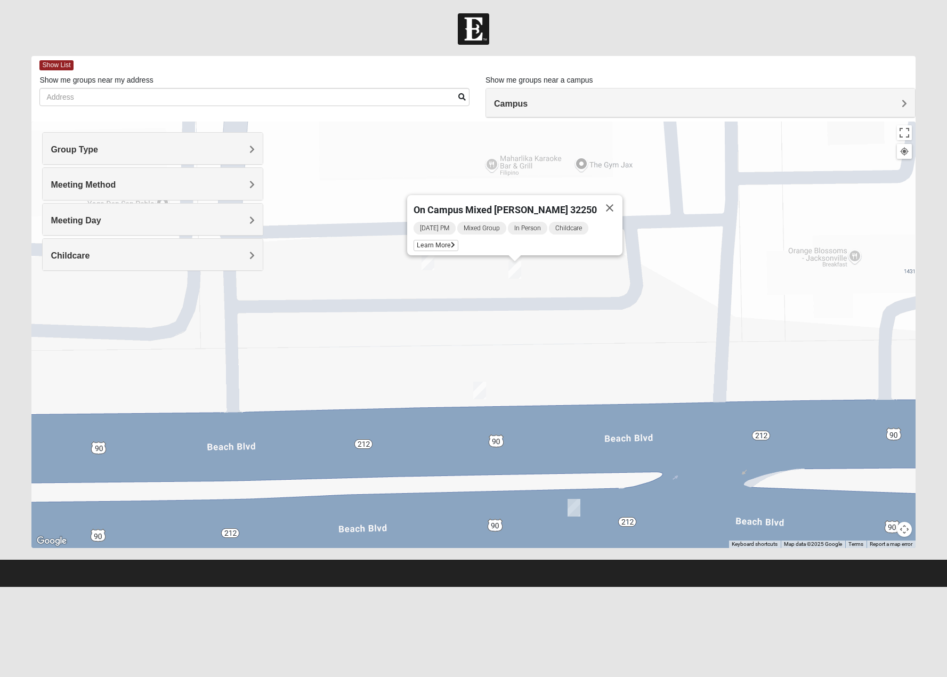
click at [432, 263] on img "On Campus Mixed Long 32250" at bounding box center [428, 262] width 13 height 18
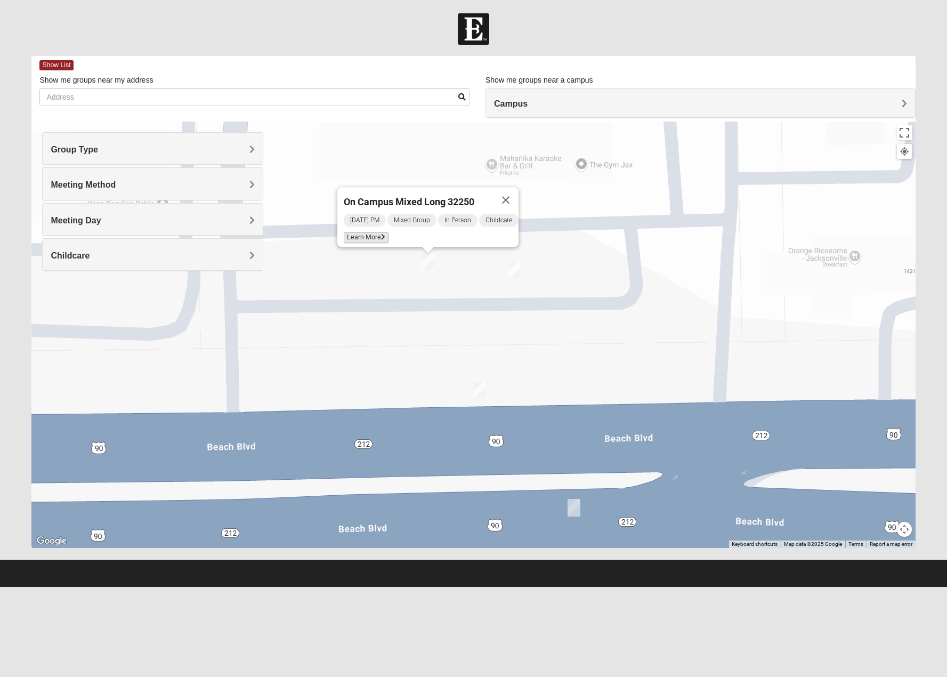
click at [376, 232] on span "Learn More" at bounding box center [366, 237] width 45 height 11
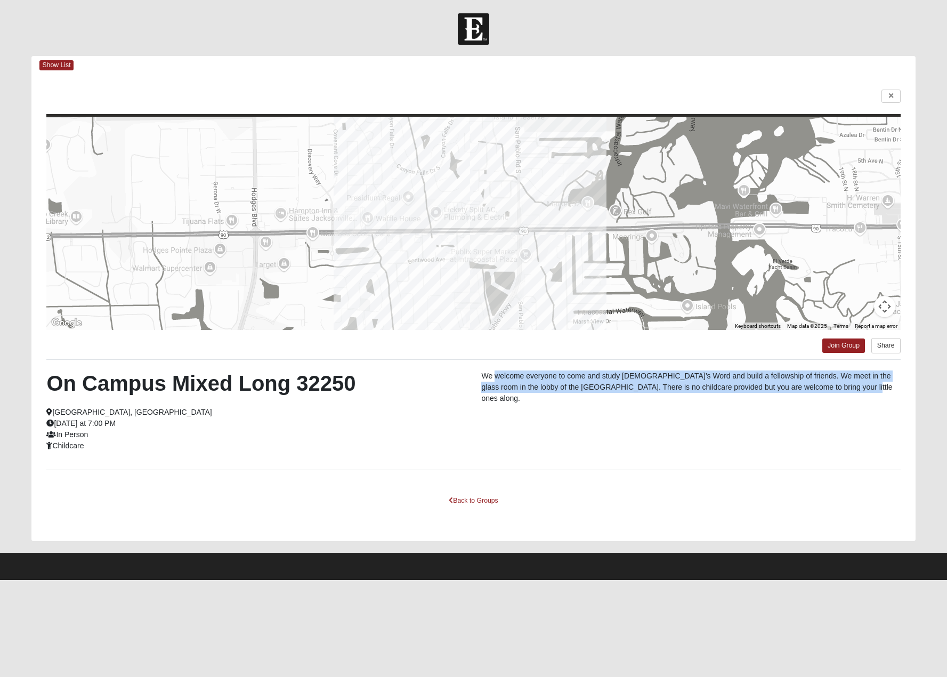
drag, startPoint x: 494, startPoint y: 371, endPoint x: 894, endPoint y: 392, distance: 400.7
click at [894, 392] on p "We welcome everyone to come and study God’s Word and build a fellowship of frie…" at bounding box center [690, 387] width 419 height 34
drag, startPoint x: 894, startPoint y: 392, endPoint x: 509, endPoint y: 371, distance: 385.3
click at [509, 371] on p "We welcome everyone to come and study God’s Word and build a fellowship of frie…" at bounding box center [690, 387] width 419 height 34
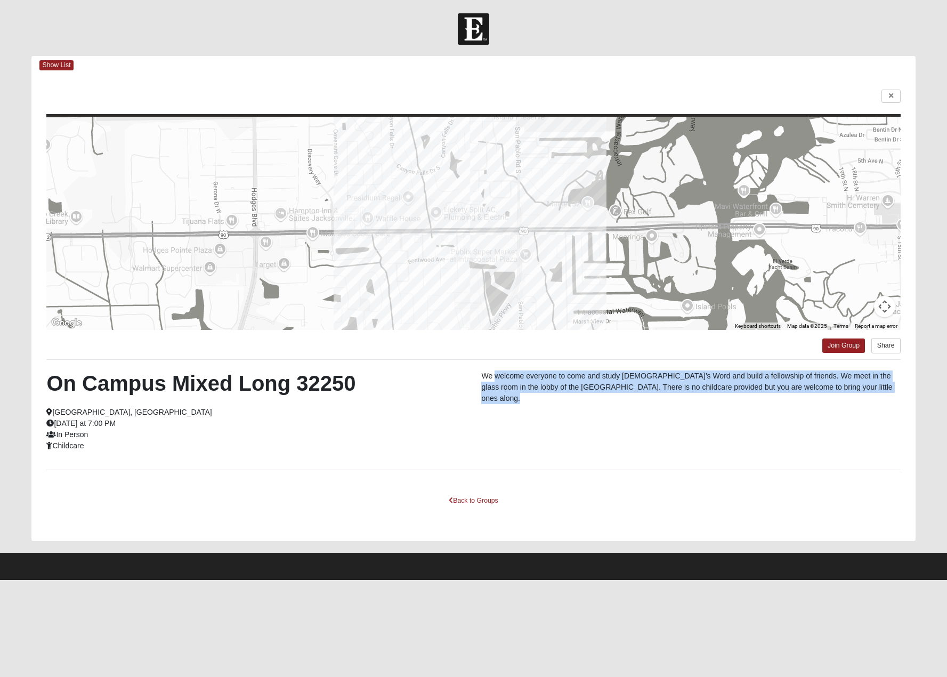
click at [509, 371] on p "We welcome everyone to come and study God’s Word and build a fellowship of frie…" at bounding box center [690, 387] width 419 height 34
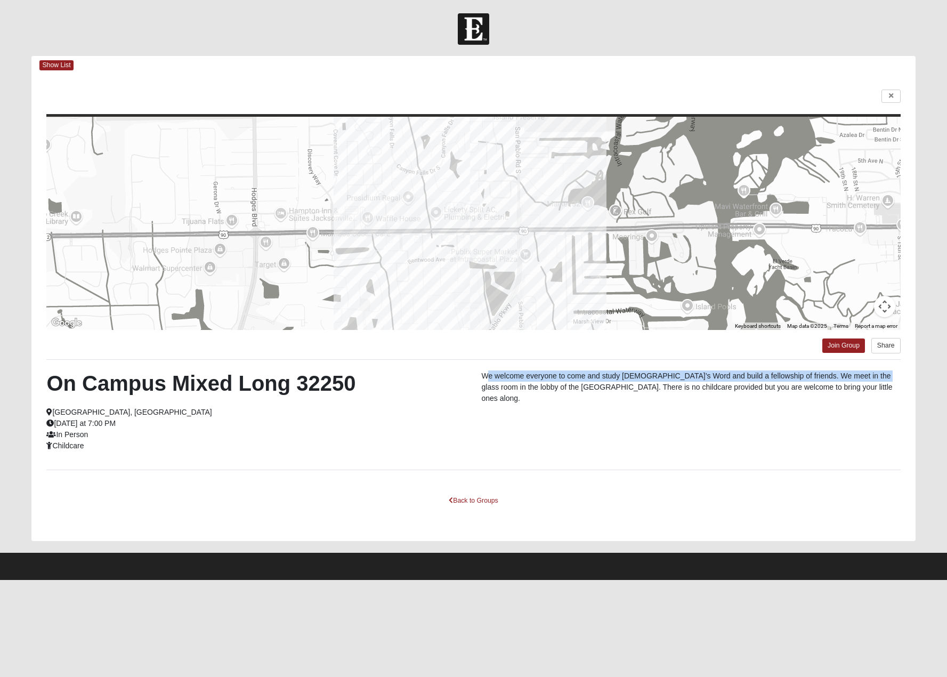
drag, startPoint x: 489, startPoint y: 371, endPoint x: 872, endPoint y: 379, distance: 383.2
click at [872, 379] on p "We welcome everyone to come and study God’s Word and build a fellowship of frie…" at bounding box center [690, 387] width 419 height 34
click at [872, 382] on p "We welcome everyone to come and study God’s Word and build a fellowship of frie…" at bounding box center [690, 387] width 419 height 34
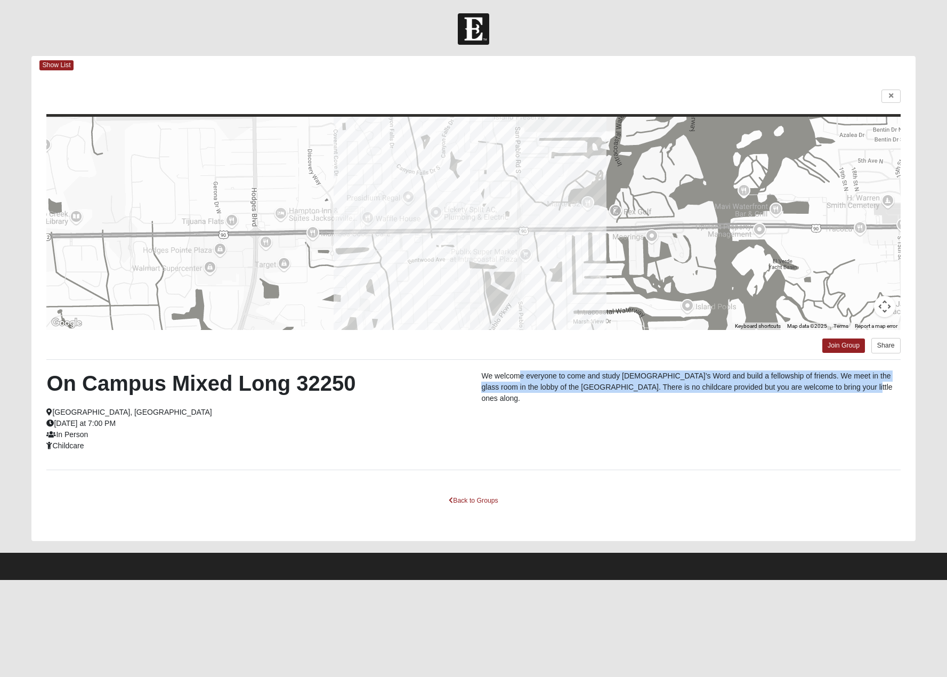
drag, startPoint x: 879, startPoint y: 383, endPoint x: 522, endPoint y: 369, distance: 357.8
click at [522, 369] on div "← Move left → Move right ↑ Move up ↓ Move down + Zoom in - Zoom out Home Jump l…" at bounding box center [473, 308] width 884 height 466
drag, startPoint x: 505, startPoint y: 370, endPoint x: 871, endPoint y: 386, distance: 366.4
click at [871, 386] on p "We welcome everyone to come and study God’s Word and build a fellowship of frie…" at bounding box center [690, 387] width 419 height 34
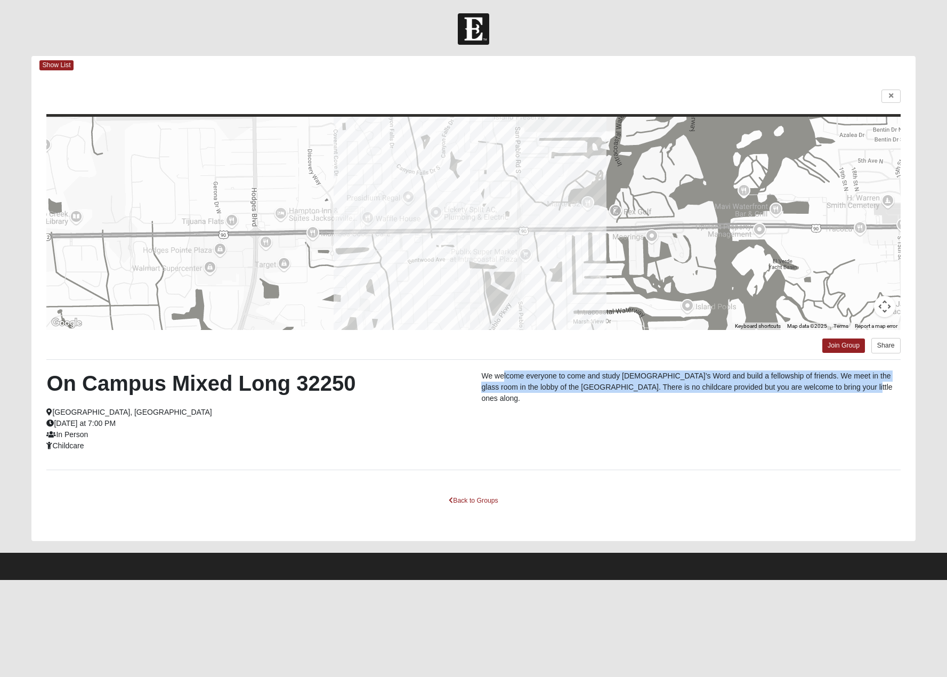
click at [871, 386] on p "We welcome everyone to come and study God’s Word and build a fellowship of frie…" at bounding box center [690, 387] width 419 height 34
drag, startPoint x: 882, startPoint y: 386, endPoint x: 483, endPoint y: 368, distance: 399.0
click at [483, 368] on div "← Move left → Move right ↑ Move up ↓ Move down + Zoom in - Zoom out Home Jump l…" at bounding box center [473, 308] width 884 height 466
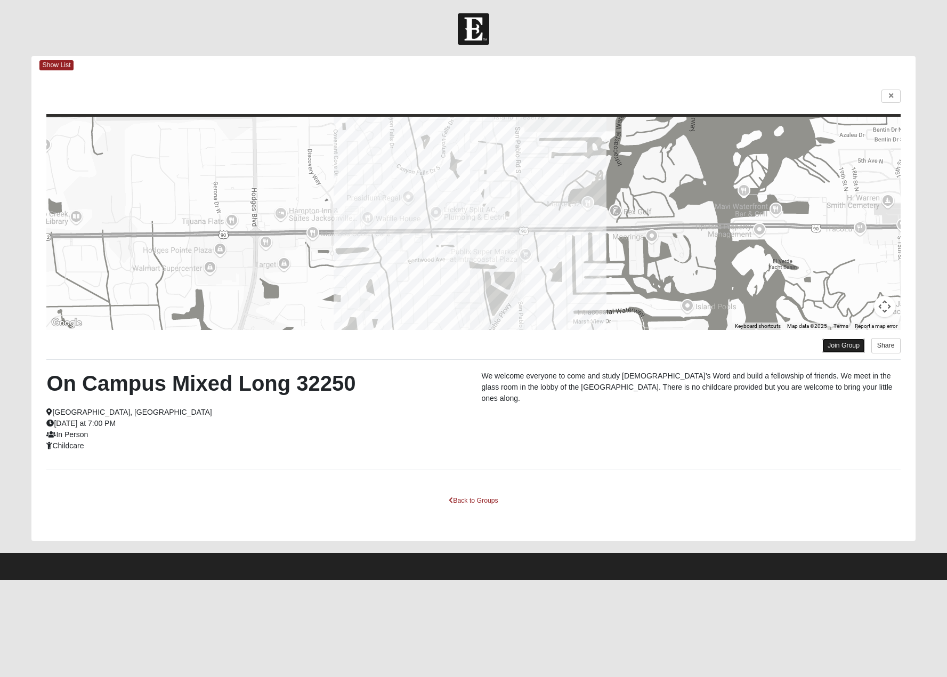
click at [860, 344] on link "Join Group" at bounding box center [843, 345] width 43 height 14
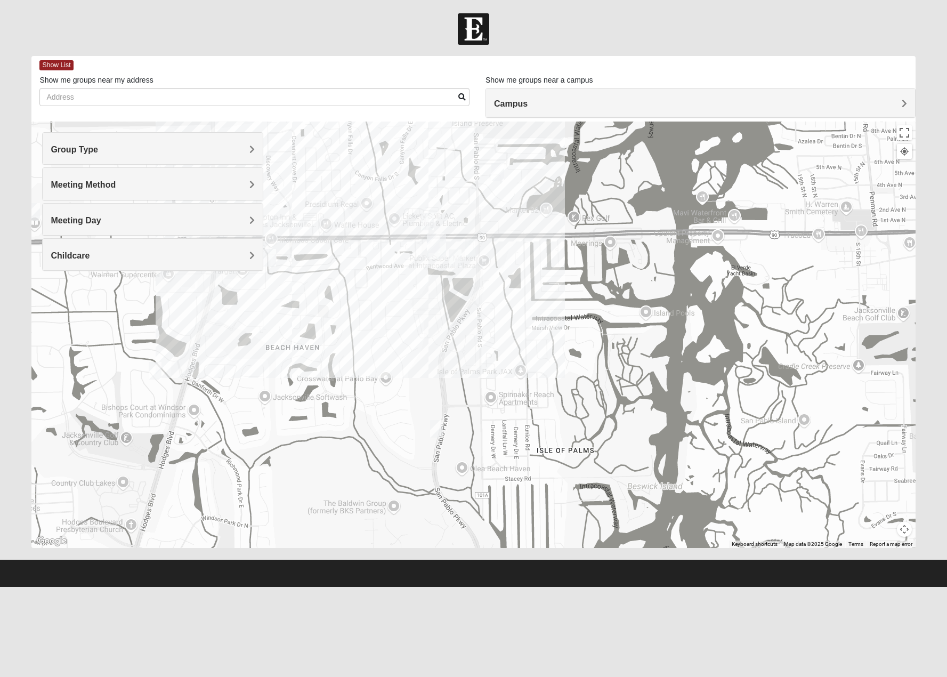
drag, startPoint x: 546, startPoint y: 387, endPoint x: 591, endPoint y: 103, distance: 287.6
click at [591, 103] on div "Show List Loading Groups Keywords Filter Additional Filters Campus Arlington Ba…" at bounding box center [473, 302] width 884 height 492
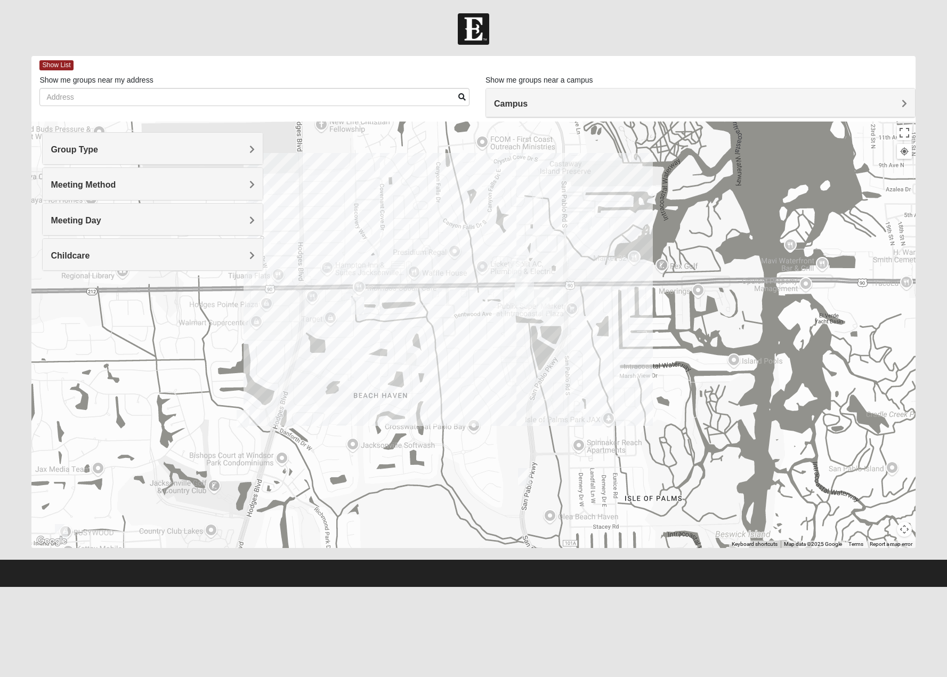
click at [530, 478] on div at bounding box center [473, 334] width 884 height 426
click at [526, 478] on img "Mixed Irish 32224" at bounding box center [524, 477] width 13 height 18
click at [464, 449] on span "Learn More" at bounding box center [457, 452] width 45 height 11
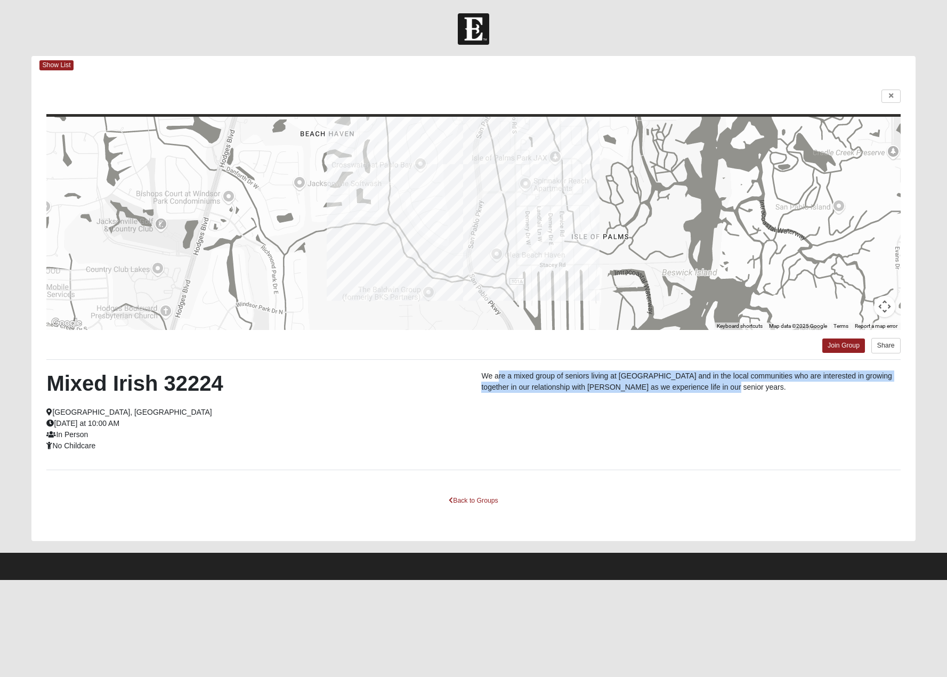
drag, startPoint x: 498, startPoint y: 376, endPoint x: 748, endPoint y: 390, distance: 249.8
click at [748, 390] on p "We are a mixed group of seniors living at The Windsor and in the local communit…" at bounding box center [690, 381] width 419 height 22
drag, startPoint x: 748, startPoint y: 390, endPoint x: 586, endPoint y: 369, distance: 162.9
click at [586, 369] on div "← Move left → Move right ↑ Move up ↓ Move down + Zoom in - Zoom out Home Jump l…" at bounding box center [473, 308] width 884 height 466
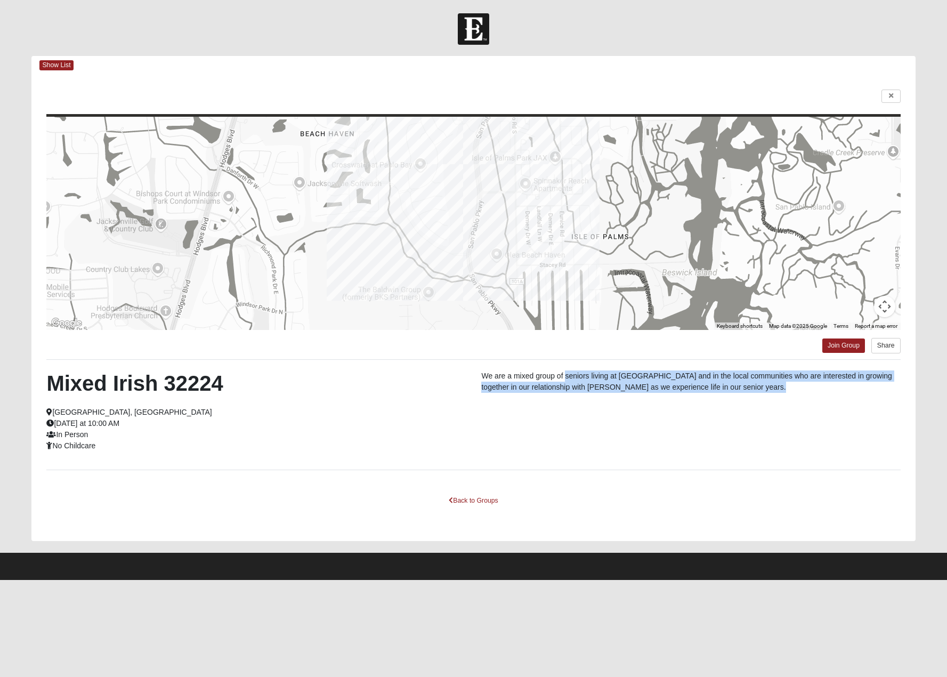
click at [586, 369] on div "← Move left → Move right ↑ Move up ↓ Move down + Zoom in - Zoom out Home Jump l…" at bounding box center [473, 308] width 884 height 466
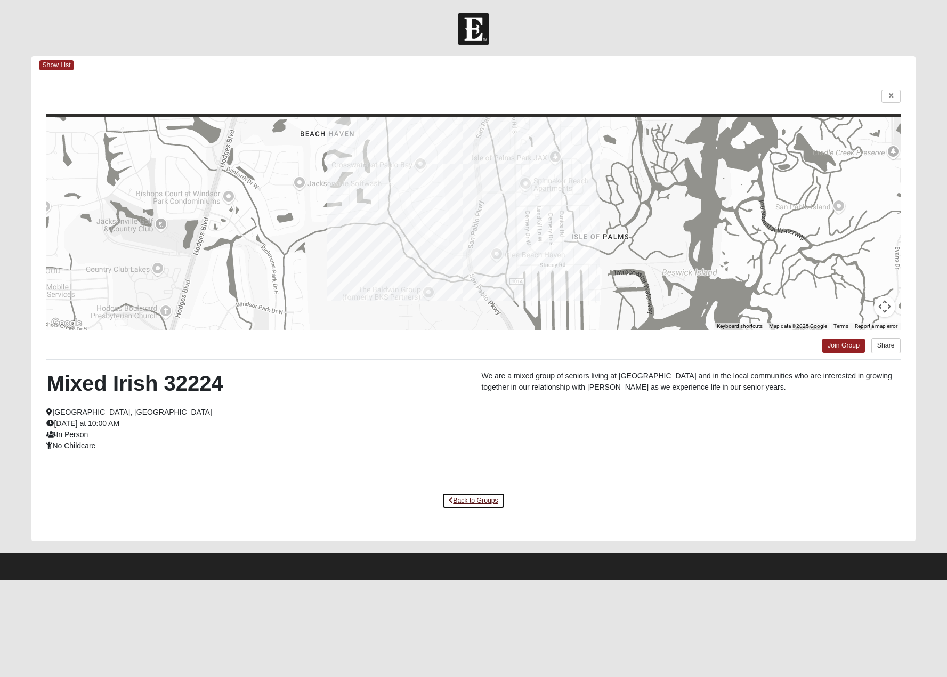
click at [483, 503] on link "Back to Groups" at bounding box center [473, 500] width 63 height 17
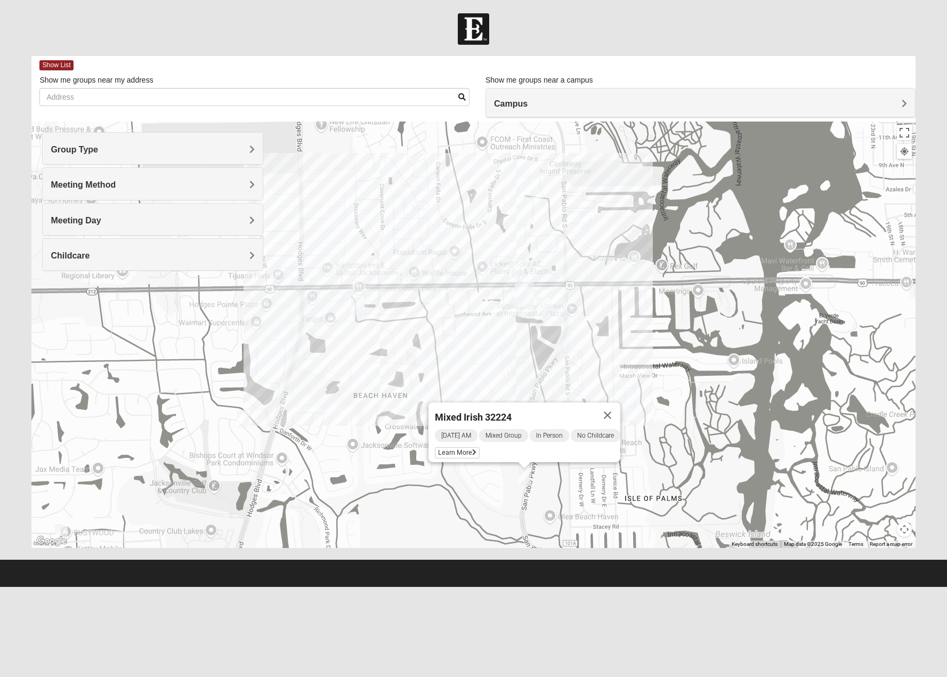
click at [361, 311] on img "Online Womens Mancini 32224" at bounding box center [357, 306] width 13 height 18
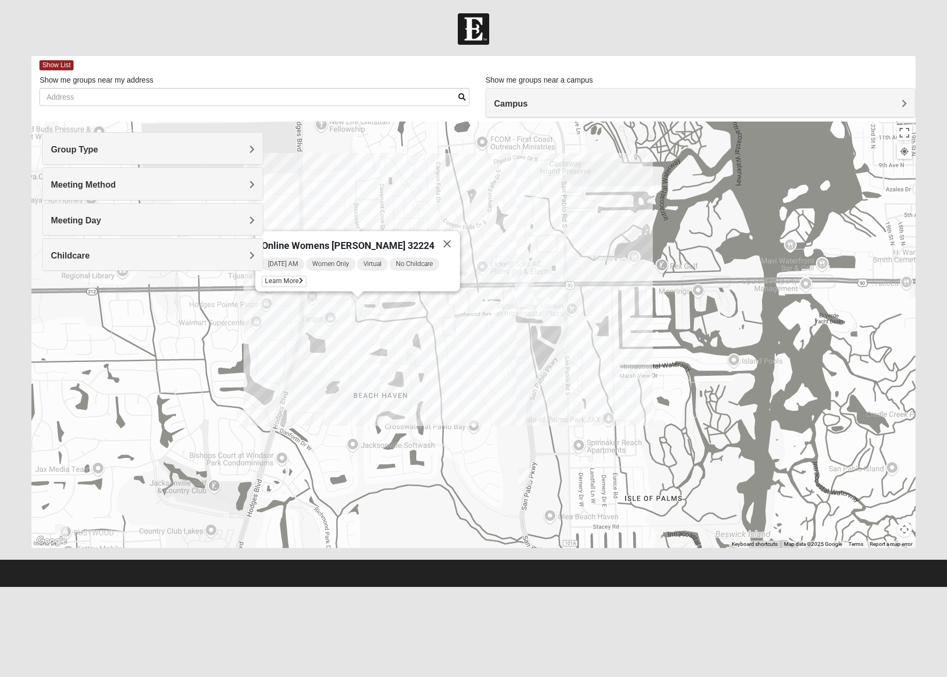
drag, startPoint x: 461, startPoint y: 340, endPoint x: 518, endPoint y: 368, distance: 63.4
click at [518, 368] on div "Online Womens Mancini 32224 Friday AM Women Only Virtual No Childcare Learn More" at bounding box center [473, 334] width 884 height 426
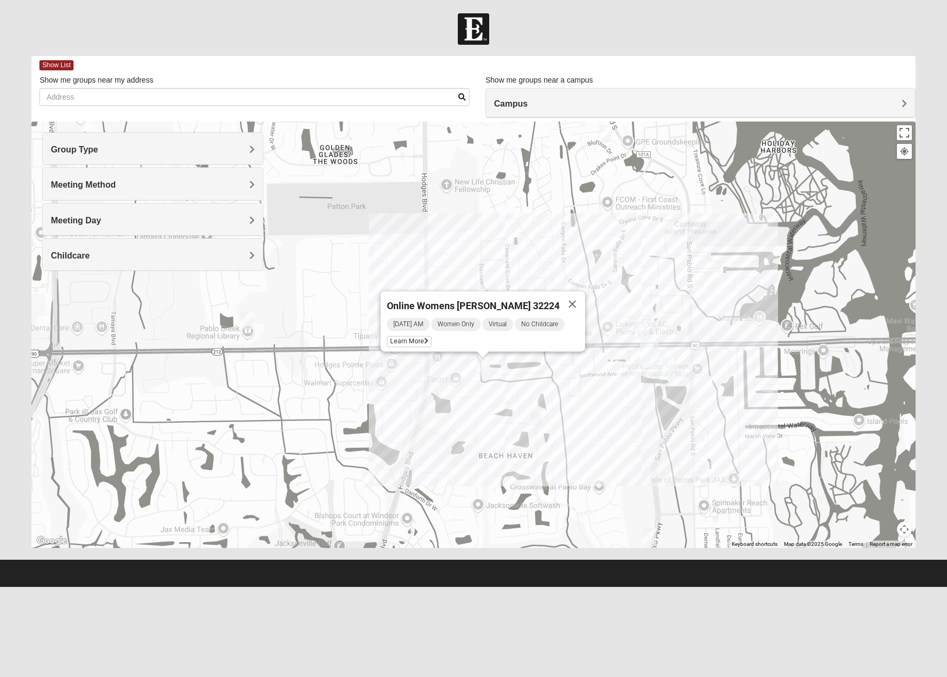
click at [369, 477] on img "1825 Mens Cason 32224" at bounding box center [368, 479] width 13 height 18
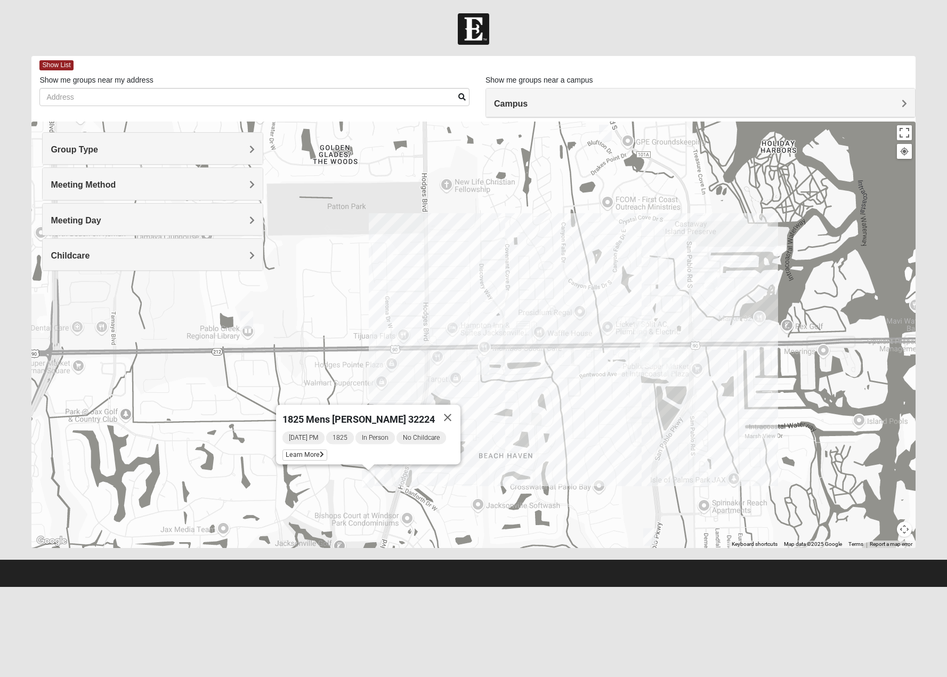
click at [441, 349] on div "1825 Mens Cason 32224 Wednesday PM 1825 In Person No Childcare Learn More" at bounding box center [473, 334] width 884 height 426
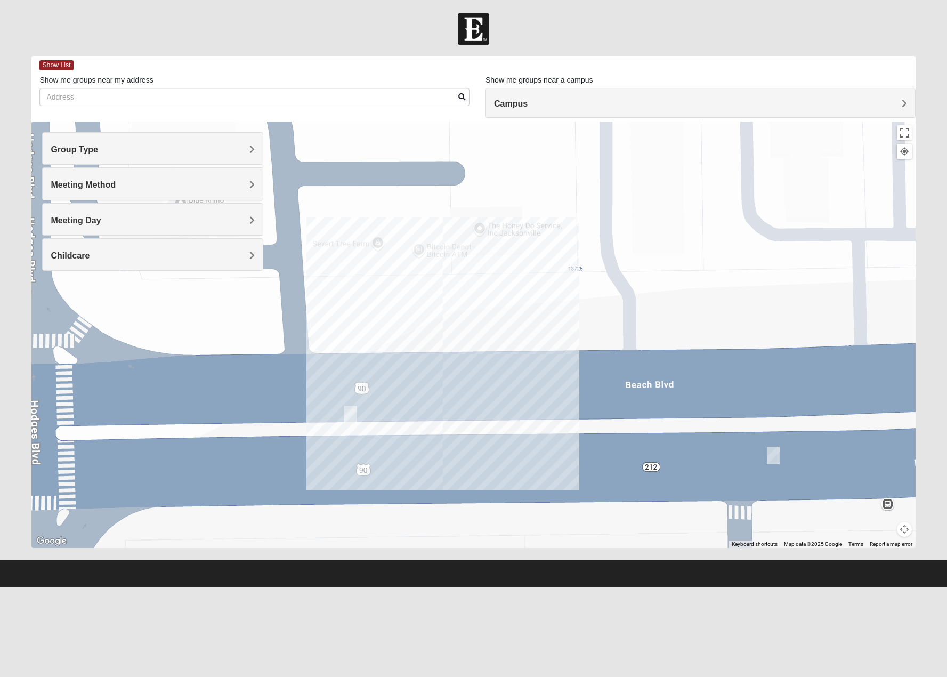
click at [184, 257] on h4 "Childcare" at bounding box center [153, 255] width 204 height 10
click at [83, 287] on div "Yes" at bounding box center [153, 286] width 204 height 14
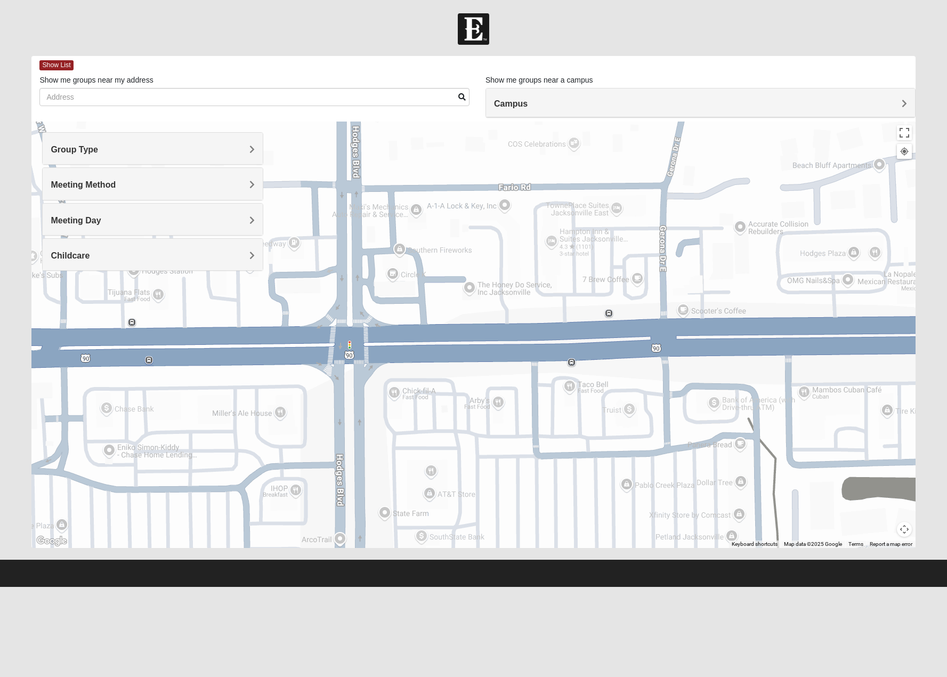
click at [115, 144] on div "Group Type" at bounding box center [153, 148] width 220 height 31
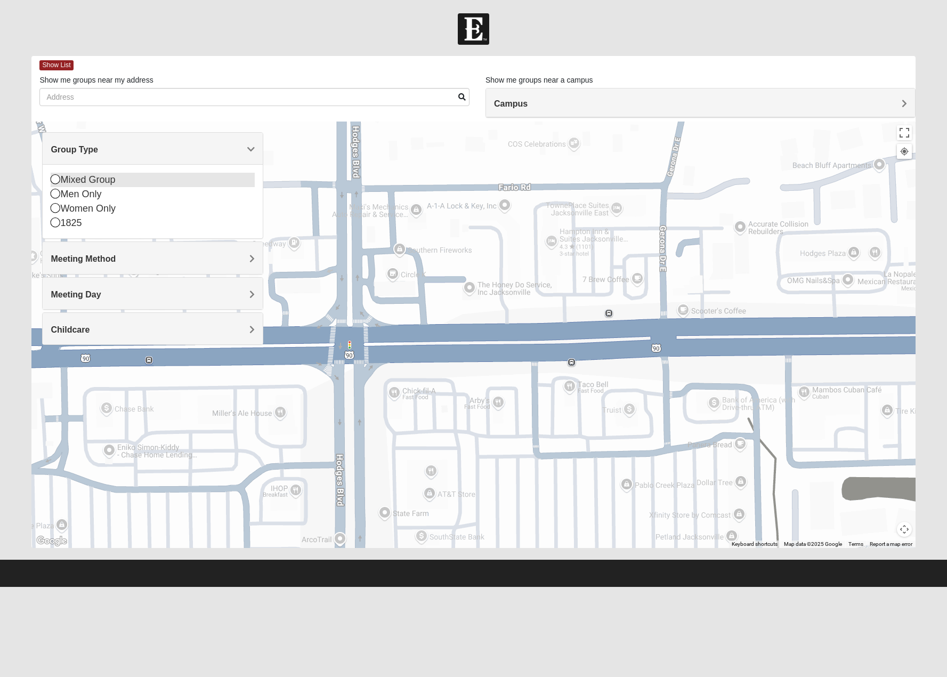
click at [104, 184] on div "Mixed Group" at bounding box center [153, 180] width 204 height 14
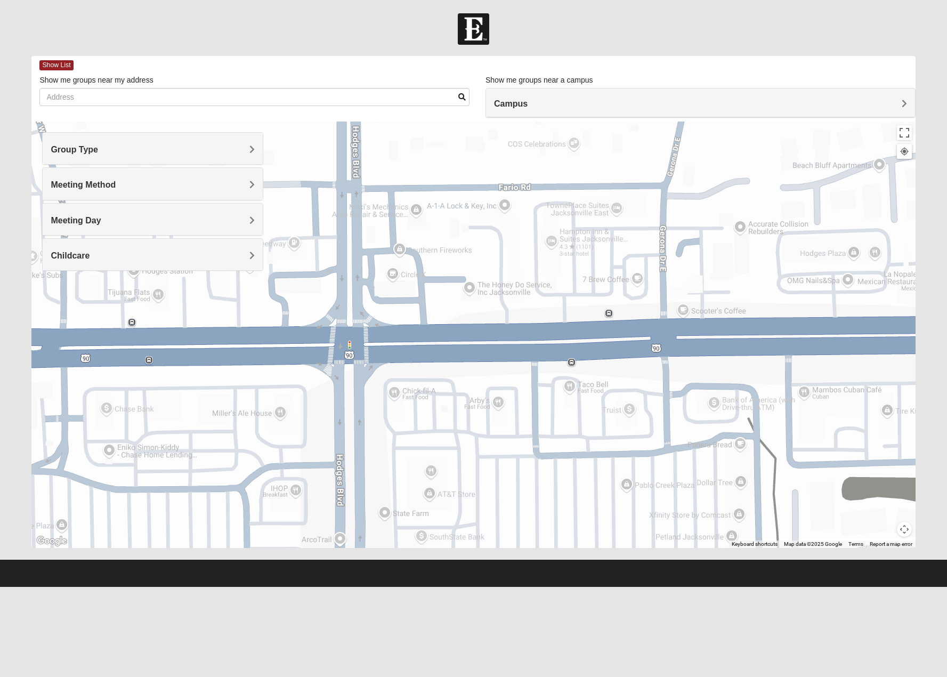
click at [129, 183] on h4 "Meeting Method" at bounding box center [153, 185] width 204 height 10
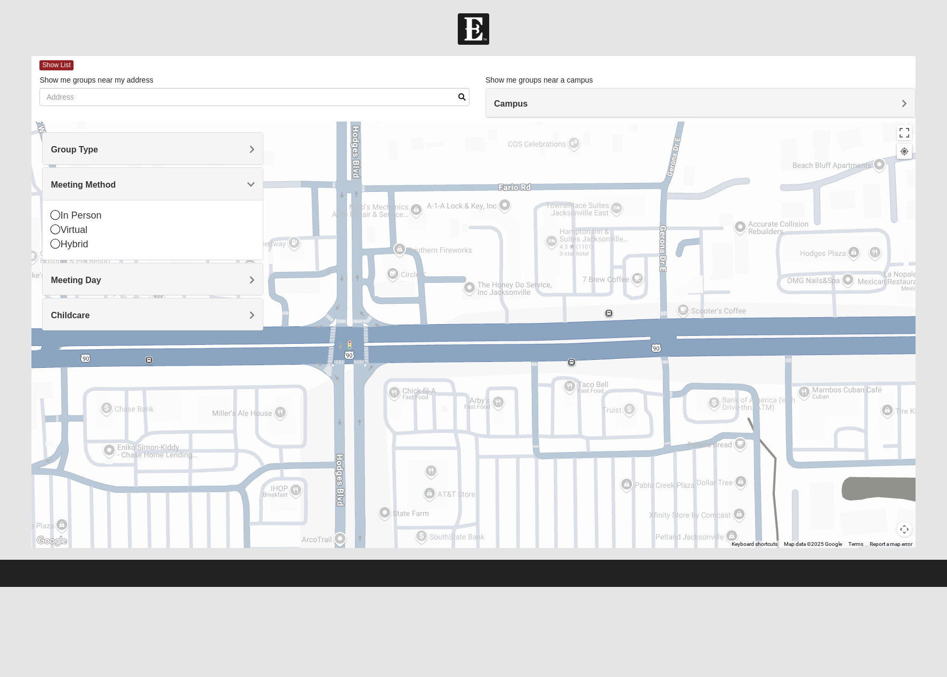
click at [129, 183] on h4 "Meeting Method" at bounding box center [153, 185] width 204 height 10
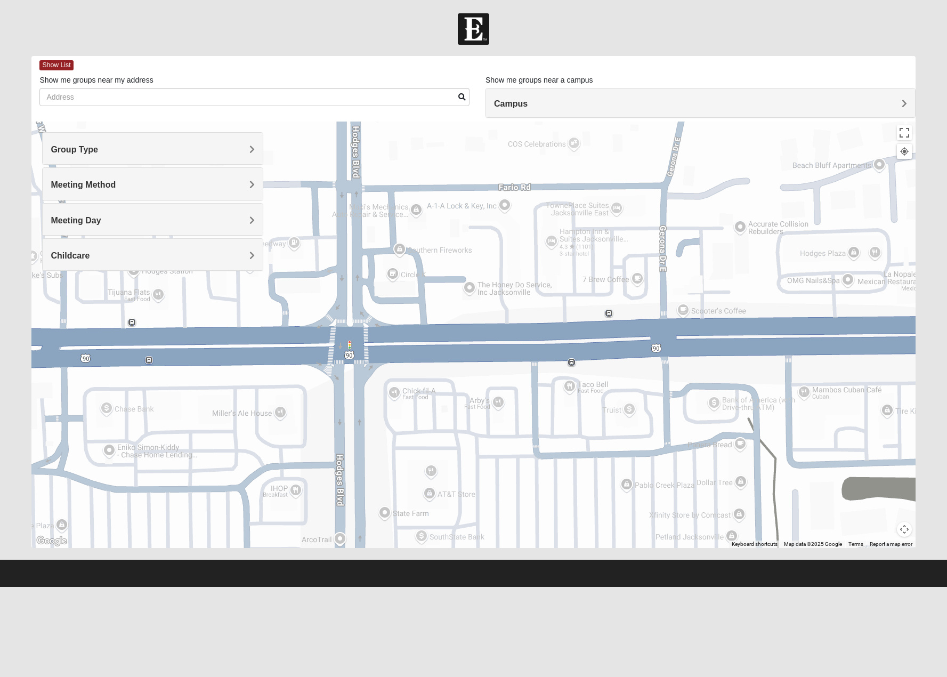
click at [129, 221] on h4 "Meeting Day" at bounding box center [153, 220] width 204 height 10
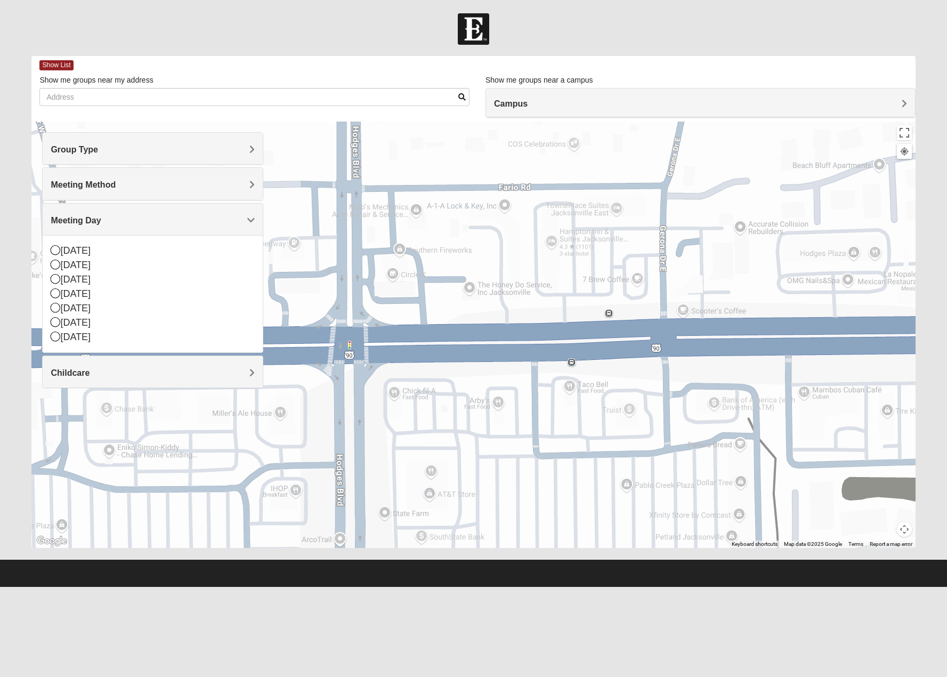
click at [129, 221] on h4 "Meeting Day" at bounding box center [153, 220] width 204 height 10
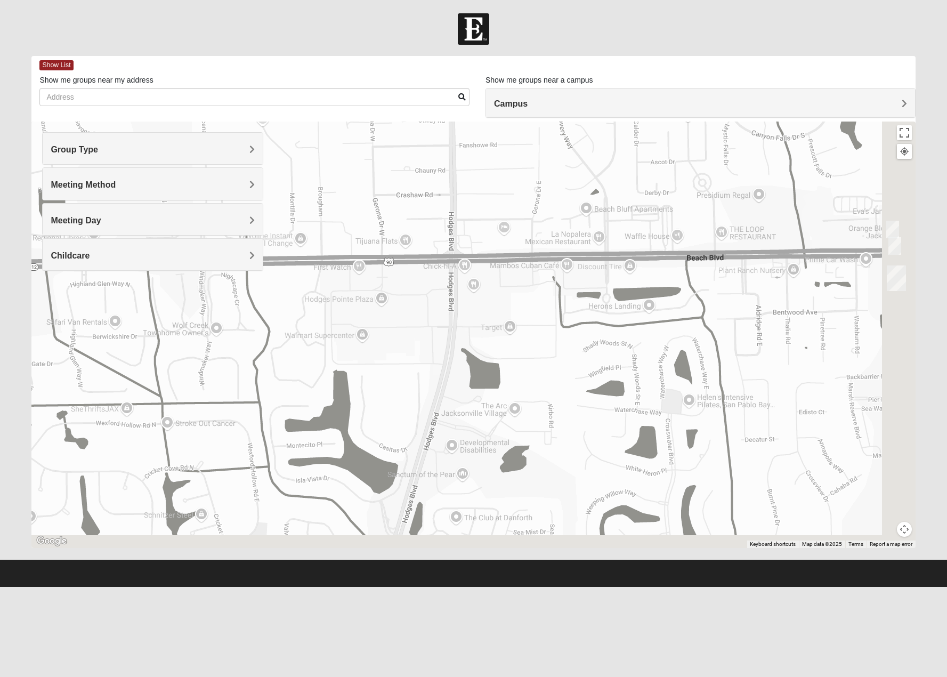
drag, startPoint x: 706, startPoint y: 366, endPoint x: 609, endPoint y: 188, distance: 202.9
click at [609, 188] on div at bounding box center [473, 334] width 884 height 426
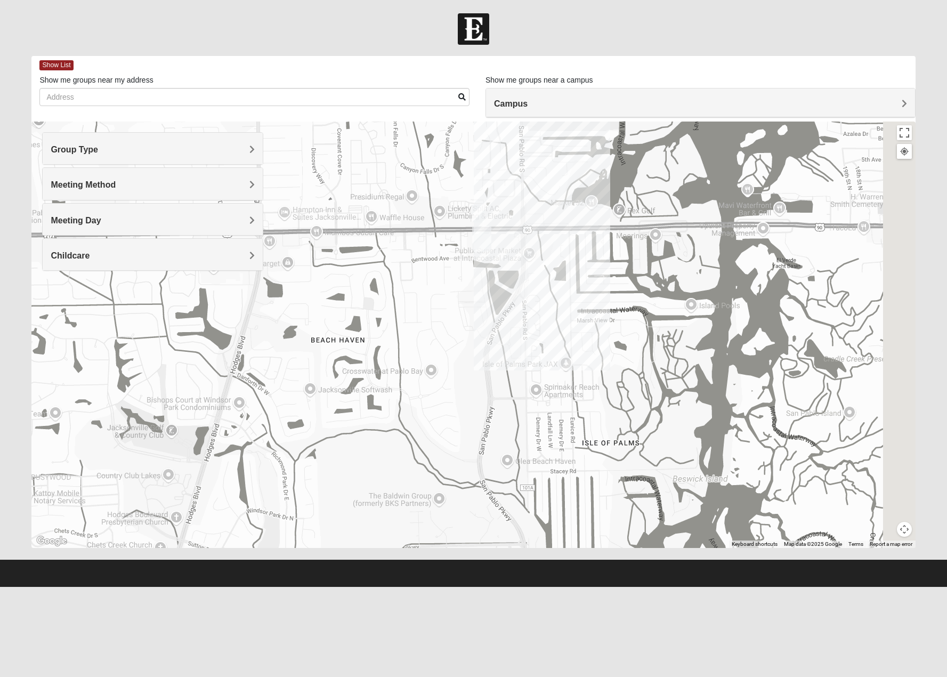
drag, startPoint x: 695, startPoint y: 213, endPoint x: 434, endPoint y: 272, distance: 267.8
click at [435, 273] on div at bounding box center [473, 334] width 884 height 426
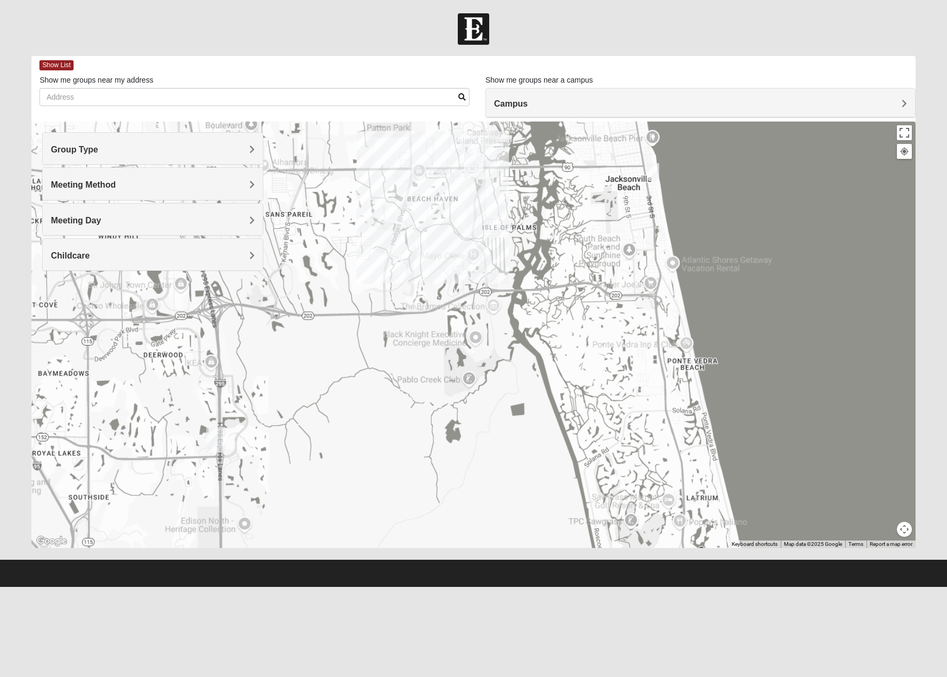
drag, startPoint x: 698, startPoint y: 254, endPoint x: 705, endPoint y: 161, distance: 92.5
click at [705, 161] on div "To navigate, press the arrow keys." at bounding box center [473, 334] width 884 height 426
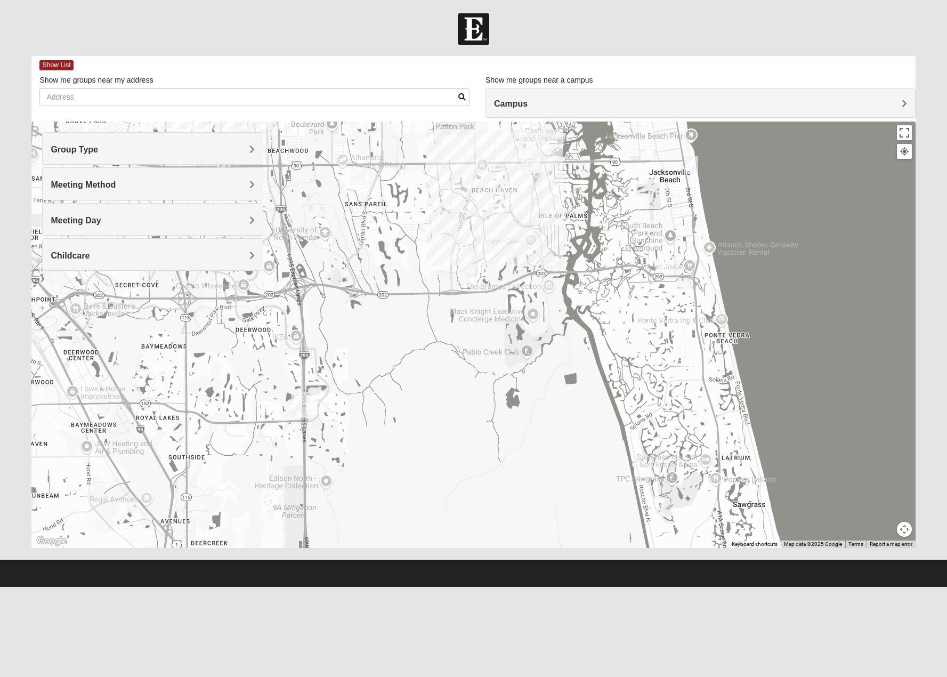
click at [305, 401] on img "Baymeadows" at bounding box center [300, 405] width 19 height 26
click at [301, 373] on div "8133 Point Meadows Way Jacksonville, FL 32256-9111" at bounding box center [303, 378] width 169 height 16
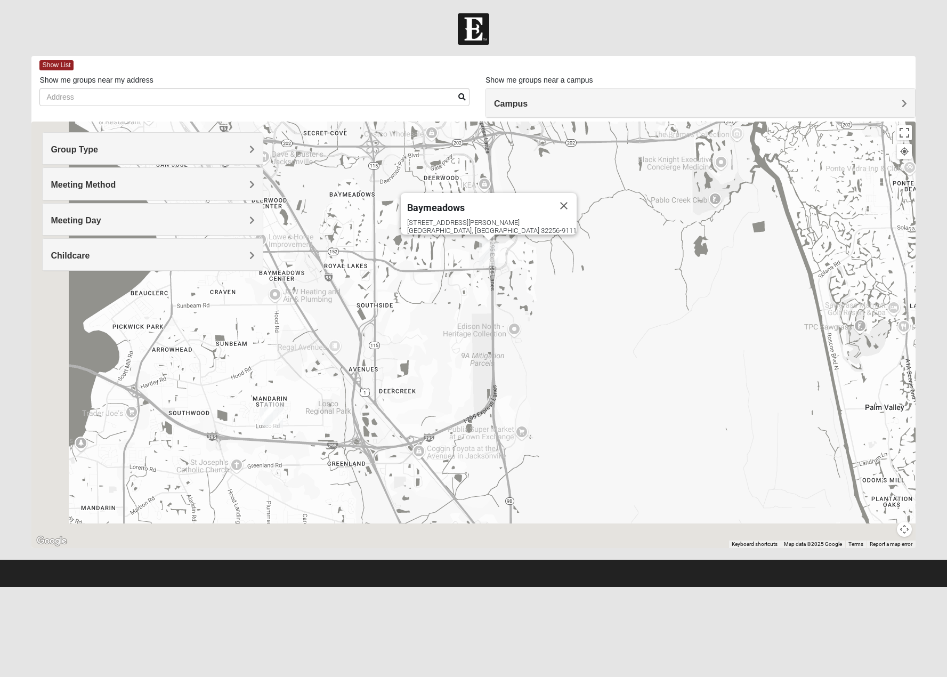
drag, startPoint x: 565, startPoint y: 281, endPoint x: 615, endPoint y: 241, distance: 64.5
click at [615, 241] on div "Baymeadows 8133 Point Meadows Way Jacksonville, FL 32256-9111" at bounding box center [473, 334] width 884 height 426
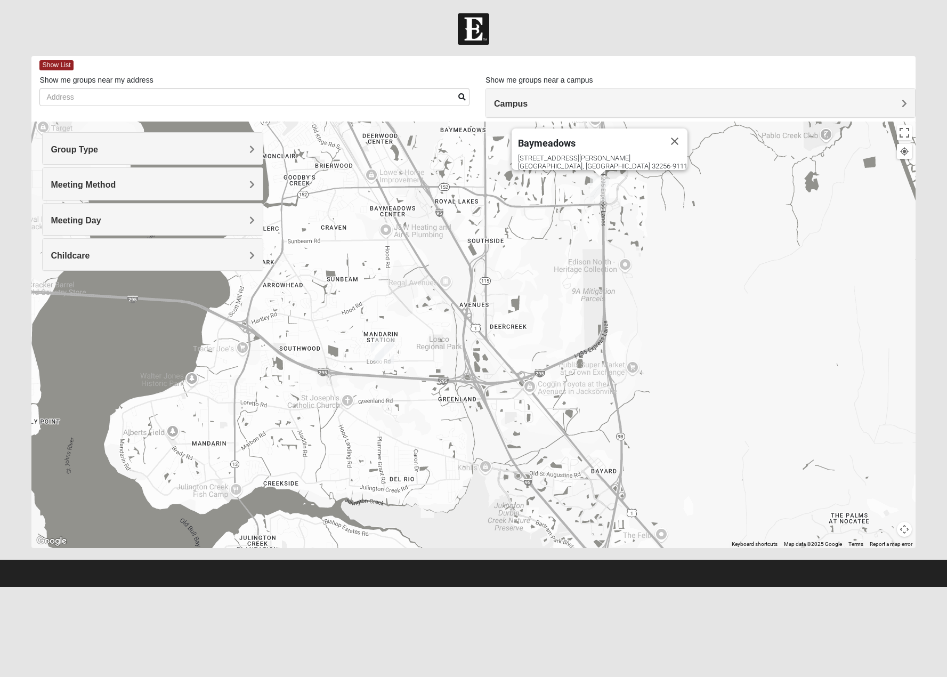
drag, startPoint x: 619, startPoint y: 238, endPoint x: 576, endPoint y: 331, distance: 103.0
click at [577, 330] on div "Baymeadows 8133 Point Meadows Way Jacksonville, FL 32256-9111" at bounding box center [473, 334] width 884 height 426
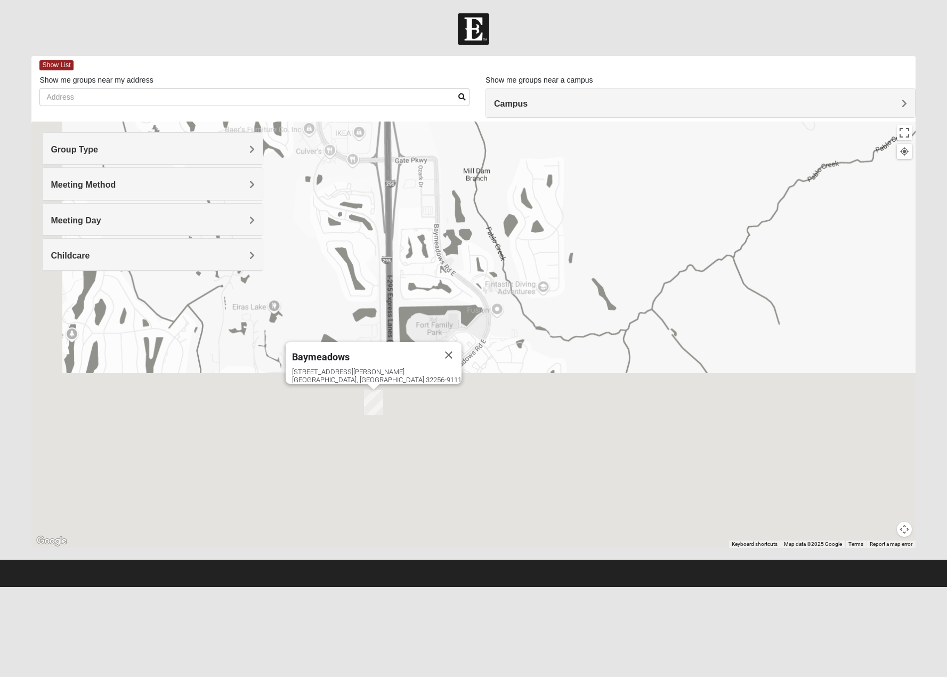
drag, startPoint x: 545, startPoint y: 315, endPoint x: 675, endPoint y: 70, distance: 277.5
click at [675, 70] on div "Show List Loading Groups Keywords Filter Additional Filters Campus Arlington Ba…" at bounding box center [473, 302] width 884 height 492
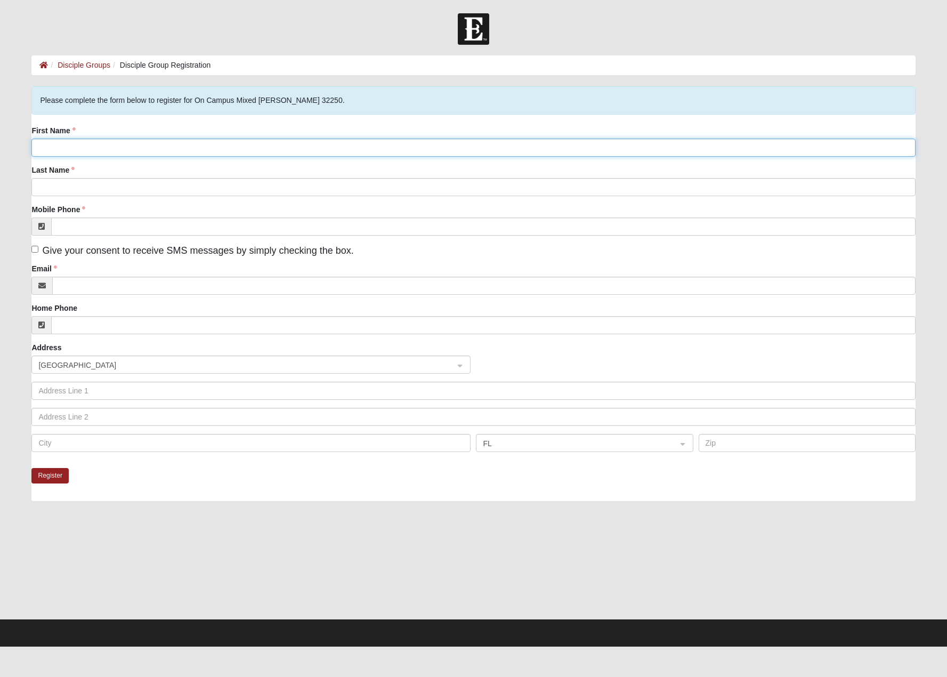
click at [279, 147] on input "First Name" at bounding box center [473, 148] width 884 height 18
type input "Rose"
type input "Ze"
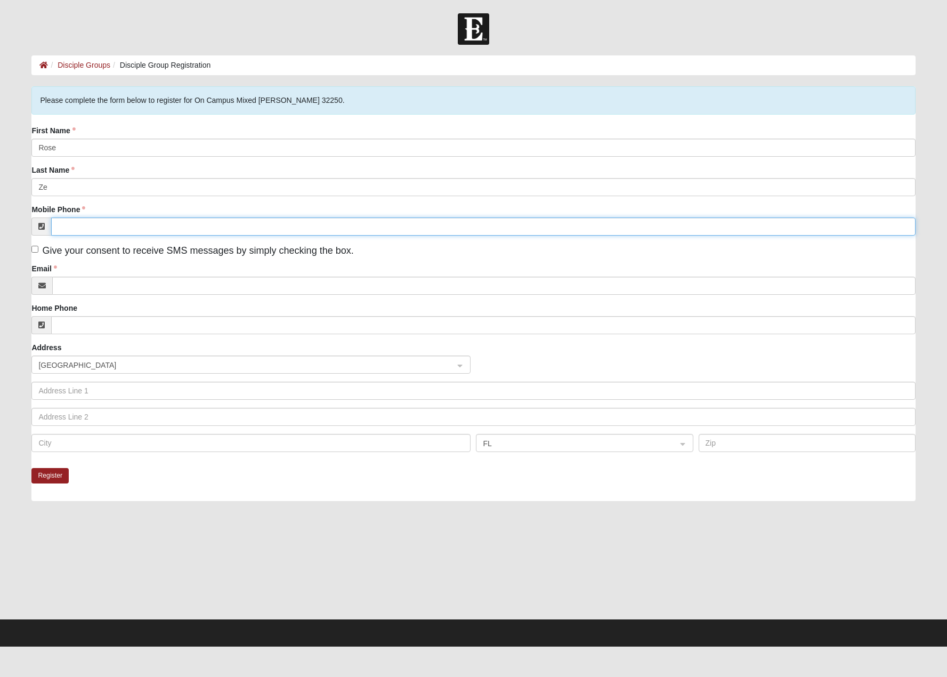
type input "(310) 773-1418"
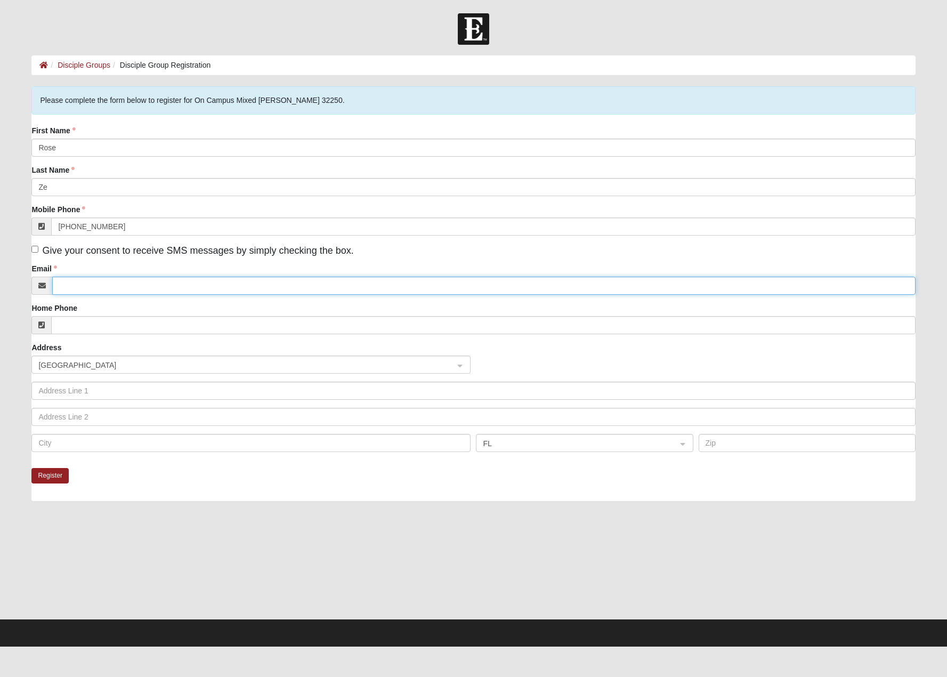
type input "rosezeyun@gmail.com"
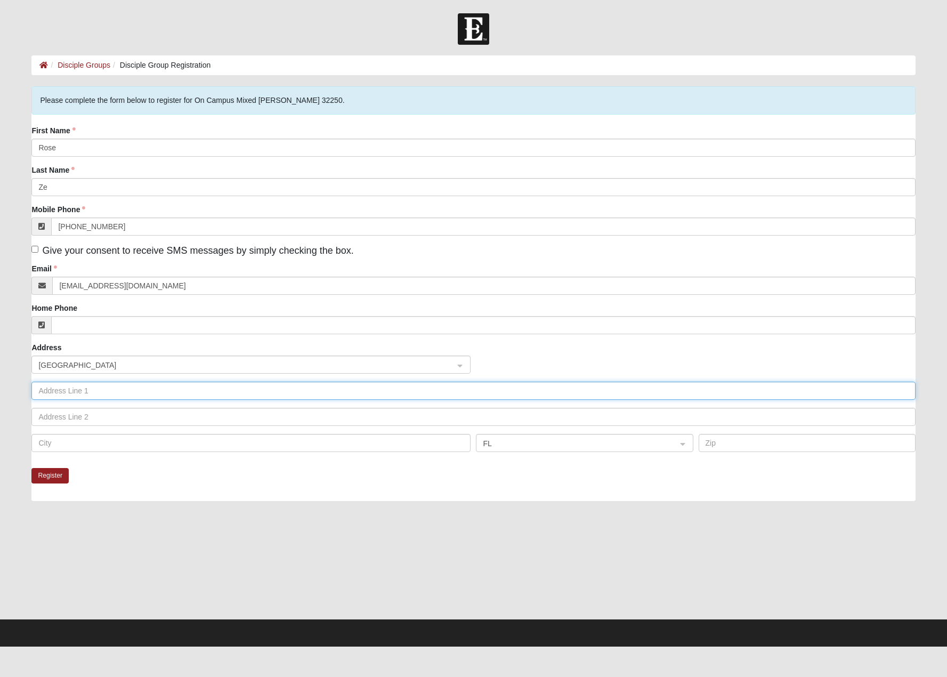
type input "3551 Bay Island Cir"
type input "Jacksonville Beach"
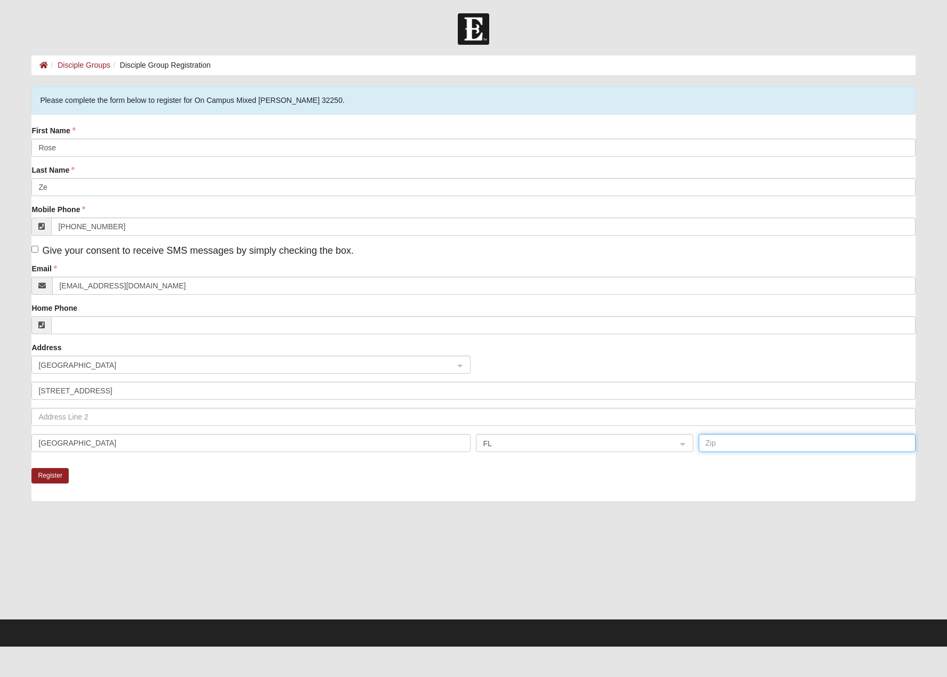
type input "32250"
click at [151, 330] on input "Home Phone" at bounding box center [483, 325] width 864 height 18
type input "(310) 773-1418"
click at [47, 475] on button "Register" at bounding box center [49, 475] width 37 height 15
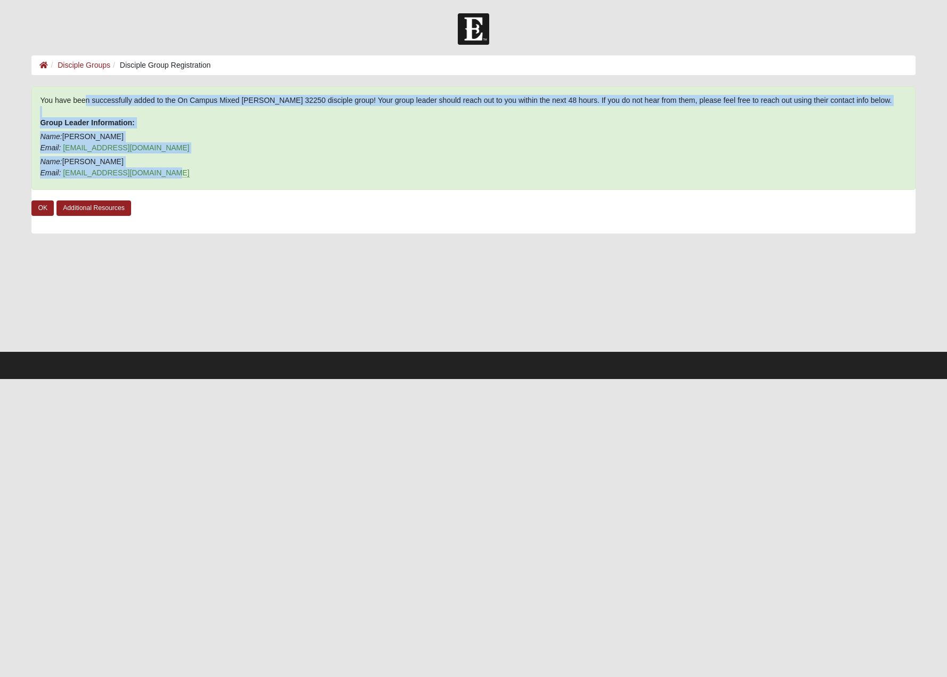
drag, startPoint x: 68, startPoint y: 97, endPoint x: 235, endPoint y: 173, distance: 183.2
click at [235, 173] on div "You have been successfully added to the On Campus Mixed Simpson 32250 disciple …" at bounding box center [473, 137] width 884 height 103
click at [235, 173] on p "Name: Ginny Simpson Email: virginialsimpson@gmail.com" at bounding box center [473, 167] width 866 height 22
drag, startPoint x: 254, startPoint y: 172, endPoint x: 165, endPoint y: 86, distance: 123.6
click at [165, 86] on main "Disciple Group Registration Disciple Groups Disciple Group Registration Error Y…" at bounding box center [473, 203] width 900 height 296
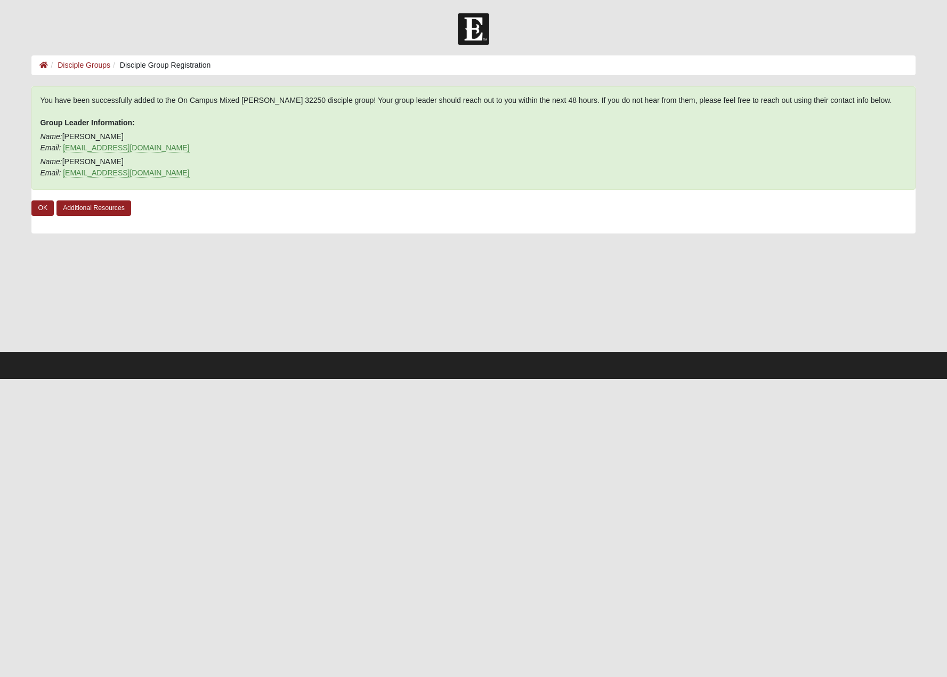
click at [165, 86] on div at bounding box center [473, 86] width 900 height 1
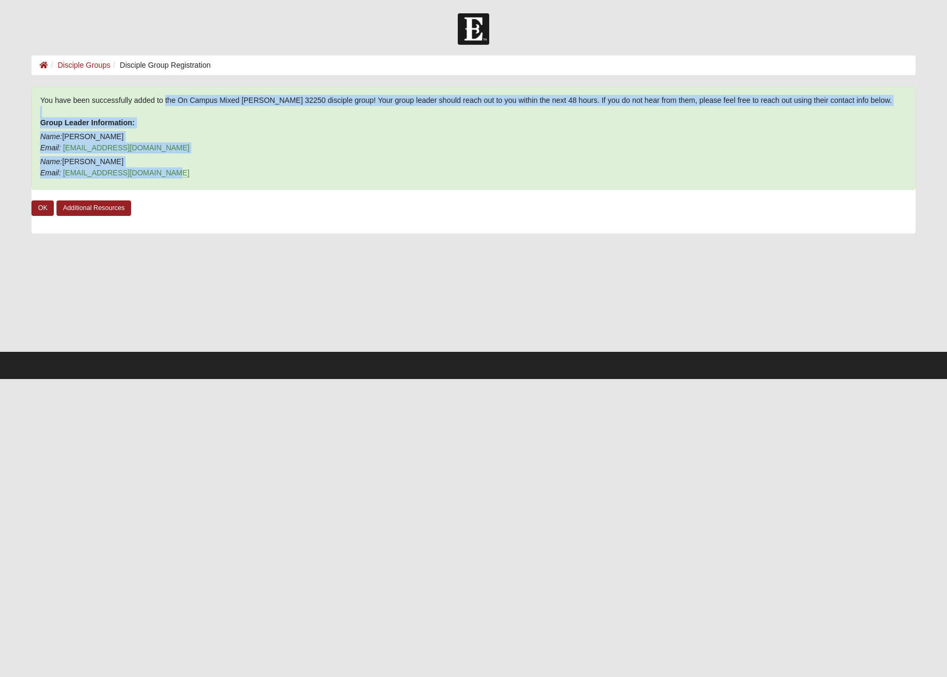
drag, startPoint x: 149, startPoint y: 97, endPoint x: 202, endPoint y: 182, distance: 100.5
click at [202, 182] on div "You have been successfully added to the On Campus Mixed Simpson 32250 disciple …" at bounding box center [473, 137] width 884 height 103
drag, startPoint x: 202, startPoint y: 182, endPoint x: 175, endPoint y: 97, distance: 89.7
click at [175, 97] on div "You have been successfully added to the On Campus Mixed Simpson 32250 disciple …" at bounding box center [473, 137] width 884 height 103
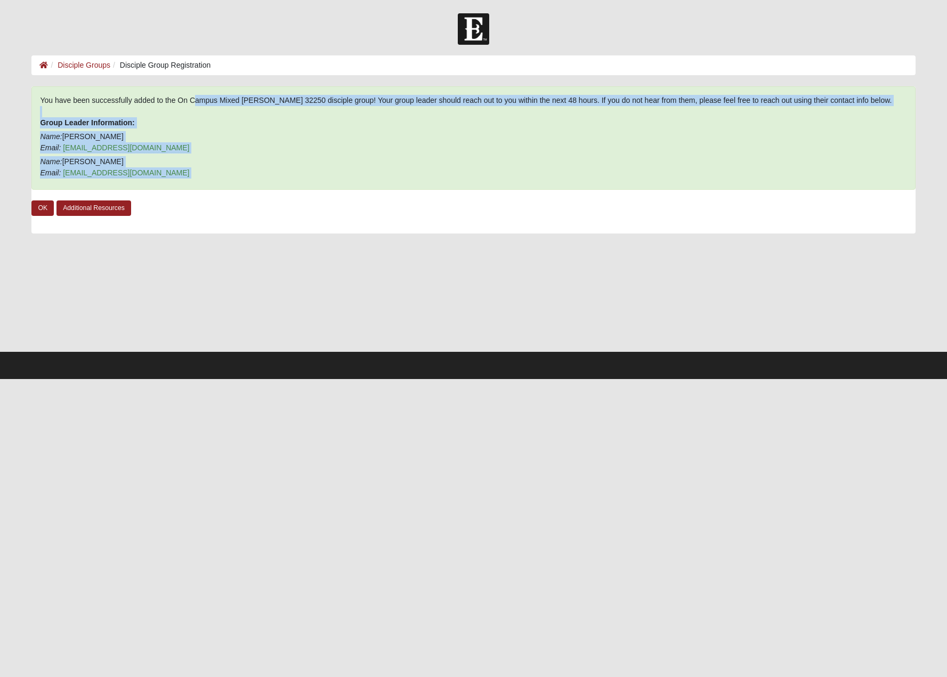
click at [175, 97] on div "You have been successfully added to the On Campus Mixed Simpson 32250 disciple …" at bounding box center [473, 137] width 884 height 103
drag, startPoint x: 202, startPoint y: 114, endPoint x: 249, endPoint y: 171, distance: 73.8
click at [249, 171] on div "You have been successfully added to the On Campus Mixed Simpson 32250 disciple …" at bounding box center [473, 137] width 884 height 103
click at [249, 171] on p "Name: Ginny Simpson Email: virginialsimpson@gmail.com" at bounding box center [473, 167] width 866 height 22
drag, startPoint x: 249, startPoint y: 171, endPoint x: 241, endPoint y: 92, distance: 78.7
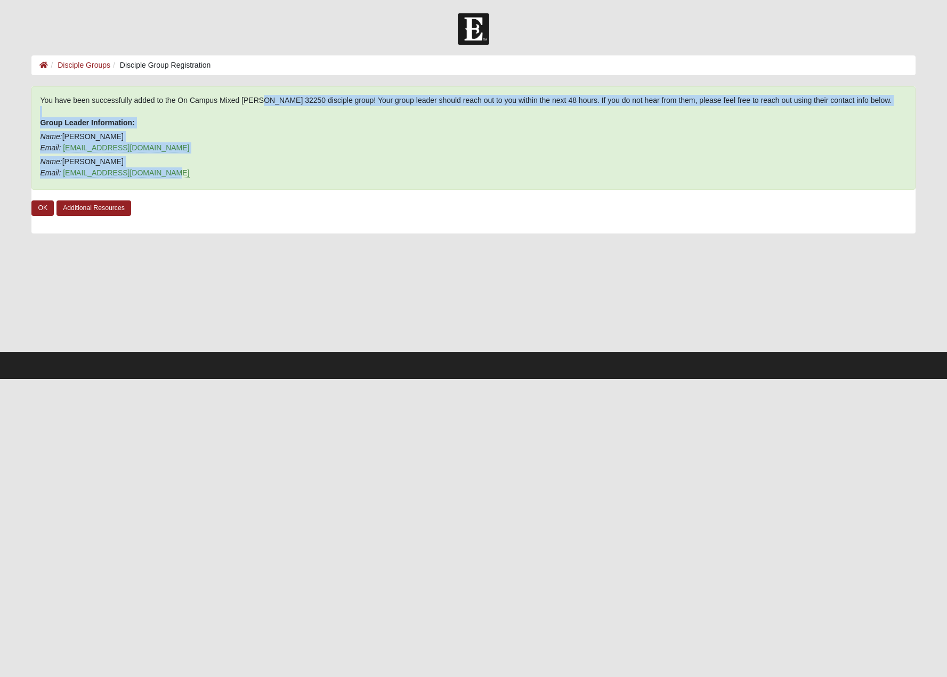
click at [241, 92] on div "You have been successfully added to the On Campus Mixed Simpson 32250 disciple …" at bounding box center [473, 137] width 884 height 103
drag, startPoint x: 253, startPoint y: 101, endPoint x: 289, endPoint y: 175, distance: 82.2
click at [289, 175] on div "You have been successfully added to the On Campus Mixed Simpson 32250 disciple …" at bounding box center [473, 137] width 884 height 103
click at [289, 175] on p "Name: Ginny Simpson Email: virginialsimpson@gmail.com" at bounding box center [473, 167] width 866 height 22
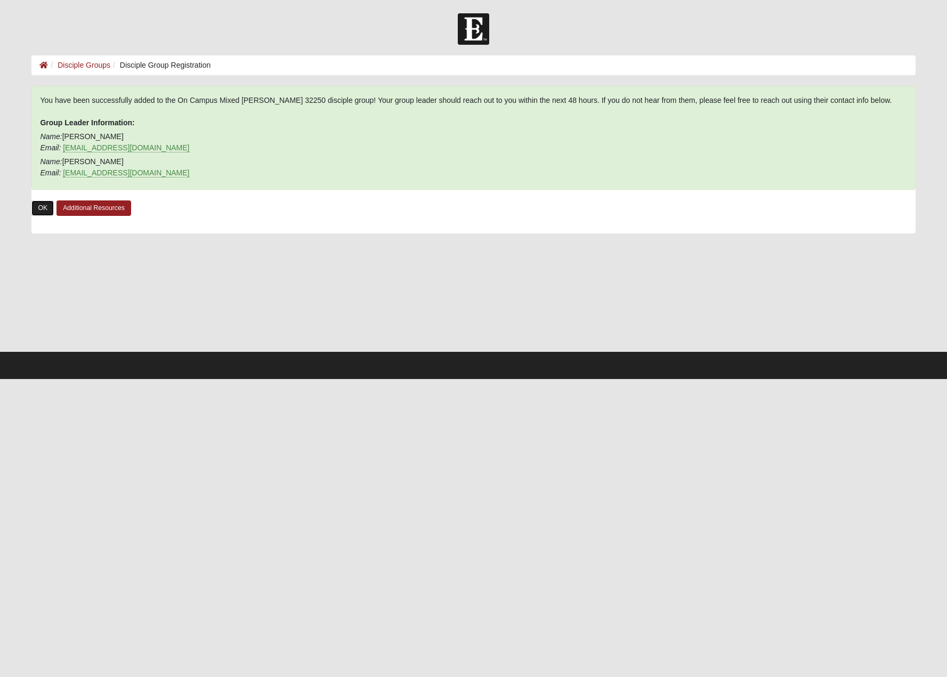
click at [45, 212] on link "OK" at bounding box center [42, 207] width 22 height 15
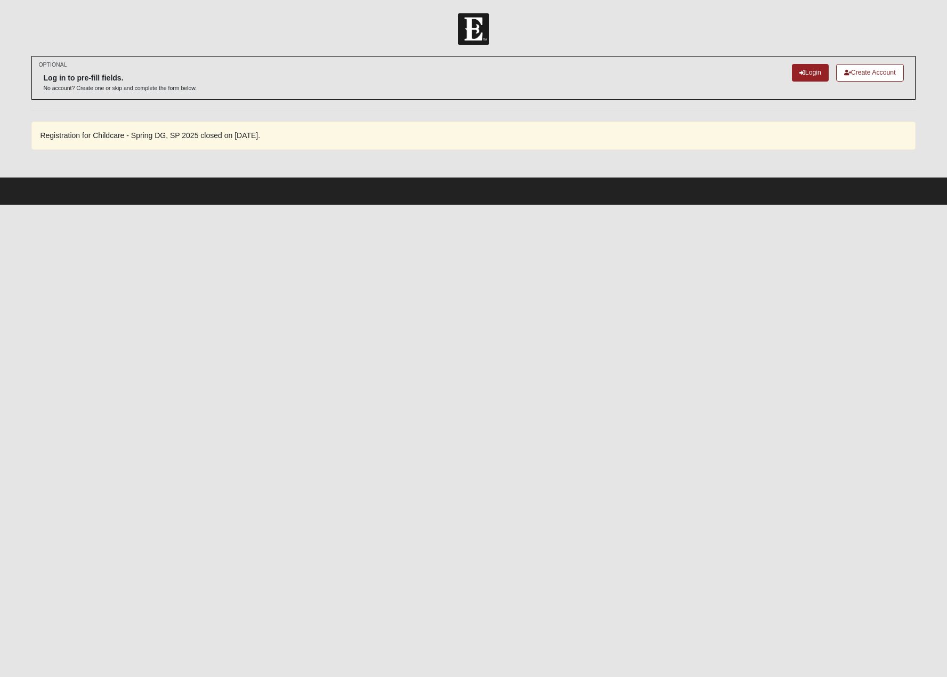
drag, startPoint x: 330, startPoint y: 141, endPoint x: 74, endPoint y: 140, distance: 256.3
click at [74, 140] on div "Registration for Childcare - Spring DG, SP 2025 closed on [DATE]." at bounding box center [473, 135] width 884 height 28
click at [74, 140] on span "Registration for Childcare - Spring DG, SP 2025 closed on [DATE]." at bounding box center [150, 135] width 220 height 9
drag, startPoint x: 54, startPoint y: 133, endPoint x: 314, endPoint y: 134, distance: 260.0
click at [314, 134] on div "Registration for Childcare - Spring DG, SP 2025 closed on [DATE]." at bounding box center [473, 135] width 884 height 28
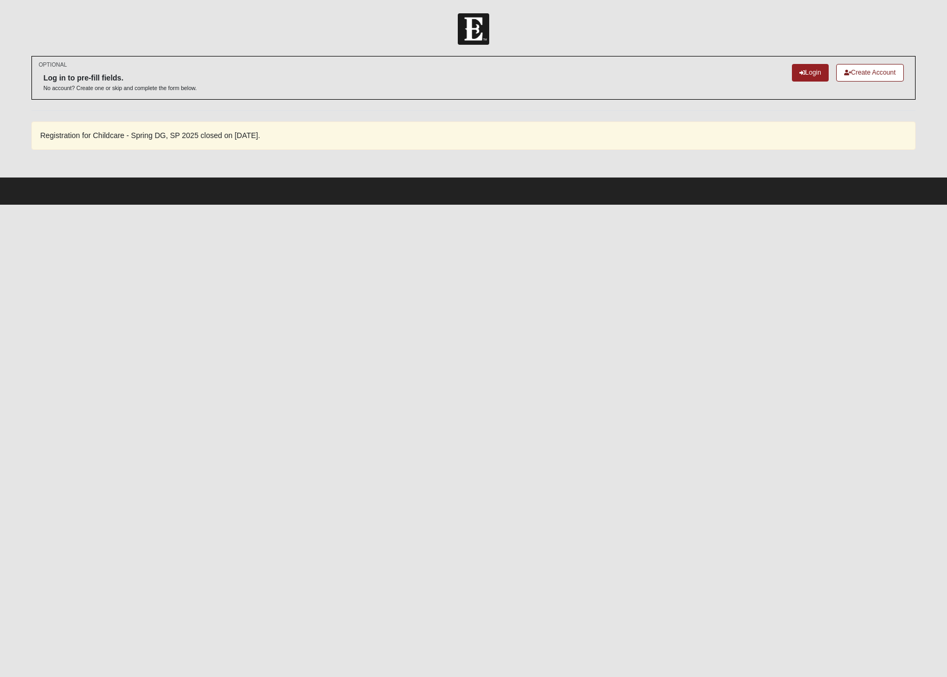
click at [314, 134] on div "Registration for Childcare - Spring DG, SP 2025 closed on [DATE]." at bounding box center [473, 135] width 884 height 28
drag, startPoint x: 317, startPoint y: 133, endPoint x: 62, endPoint y: 133, distance: 254.2
click at [62, 133] on div "Registration for Childcare - Spring DG, SP 2025 closed on [DATE]." at bounding box center [473, 135] width 884 height 28
click at [62, 133] on span "Registration for Childcare - Spring DG, SP 2025 closed on [DATE]." at bounding box center [150, 135] width 220 height 9
drag, startPoint x: 53, startPoint y: 133, endPoint x: 253, endPoint y: 132, distance: 199.8
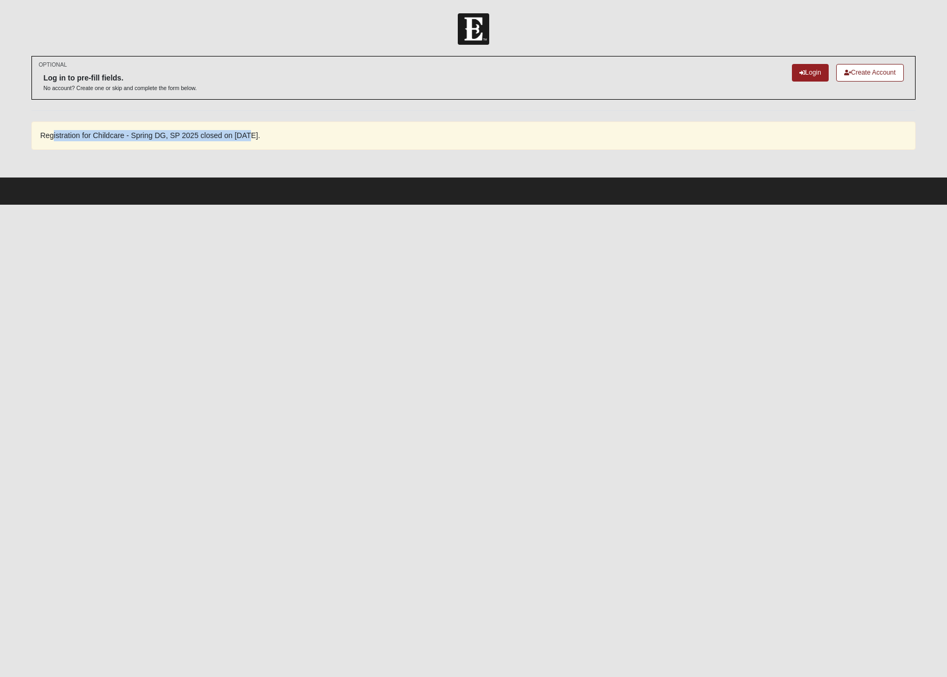
click at [253, 132] on span "Registration for Childcare - Spring DG, SP 2025 closed on [DATE]." at bounding box center [150, 135] width 220 height 9
click at [805, 73] on link "Login" at bounding box center [810, 73] width 37 height 18
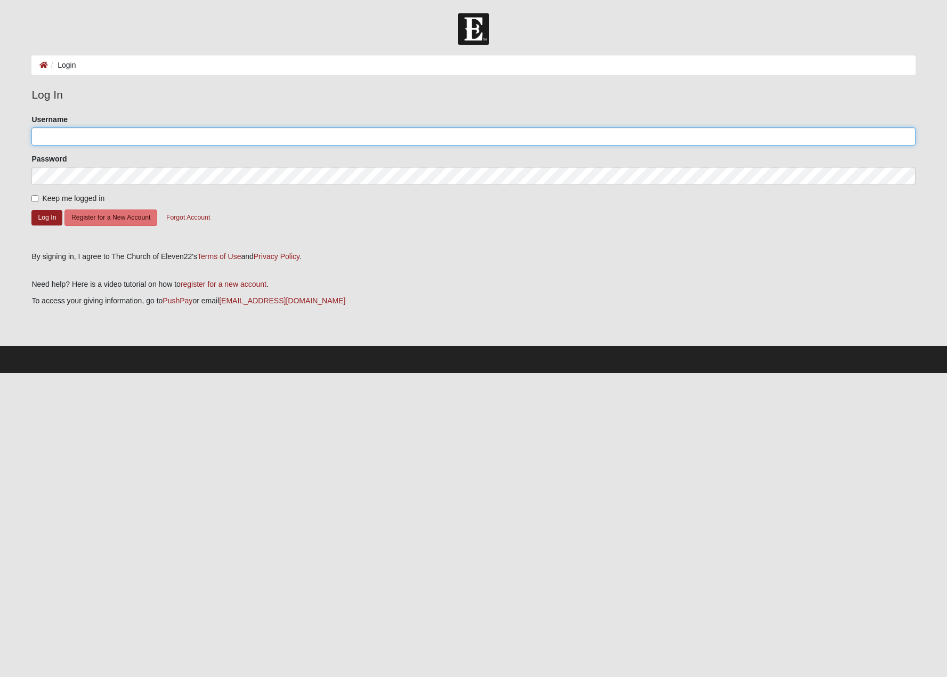
type input "rosezeyun"
click at [61, 206] on form "Please correct the following: Username rosezeyun Password Keep me logged in Log…" at bounding box center [473, 178] width 884 height 129
click at [67, 195] on span "Keep me logged in" at bounding box center [73, 198] width 62 height 9
click at [38, 195] on input "Keep me logged in" at bounding box center [34, 198] width 7 height 7
checkbox input "true"
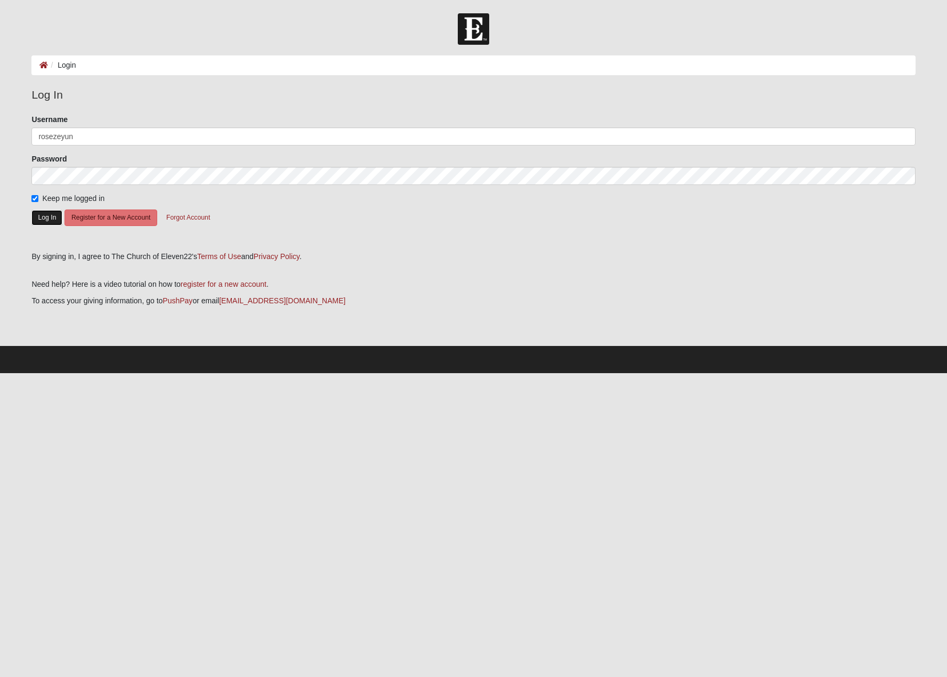
click at [44, 214] on button "Log In" at bounding box center [46, 217] width 31 height 15
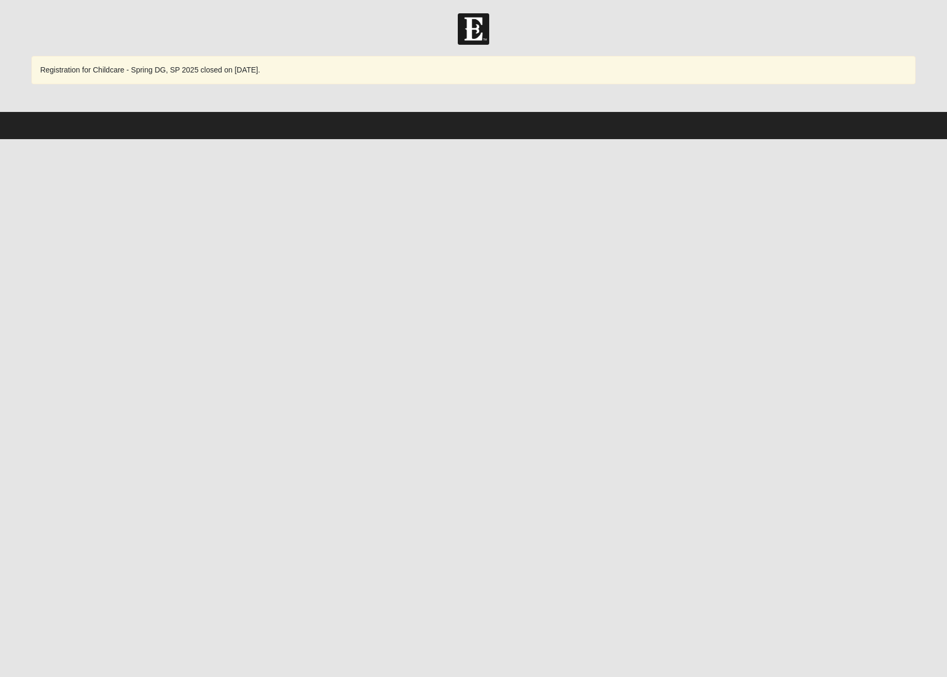
drag, startPoint x: 293, startPoint y: 73, endPoint x: 107, endPoint y: 73, distance: 186.0
click at [108, 73] on div "Registration for Childcare - Spring DG, SP 2025 closed on [DATE]." at bounding box center [473, 70] width 884 height 28
click at [106, 73] on span "Registration for Childcare - Spring DG, SP 2025 closed on [DATE]." at bounding box center [150, 70] width 220 height 9
